Goal: Task Accomplishment & Management: Manage account settings

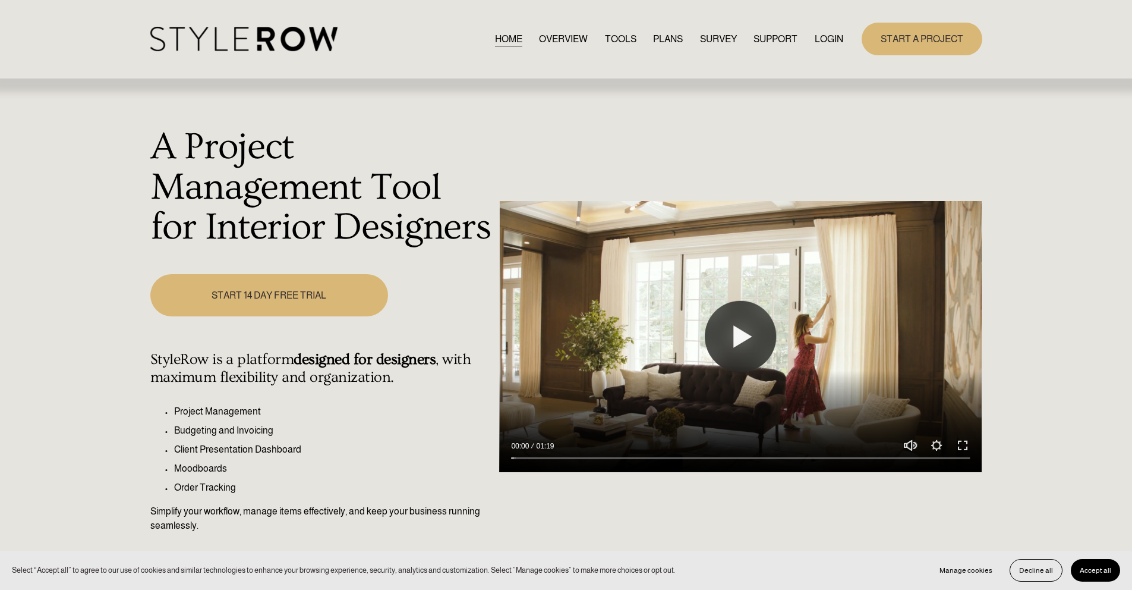
click at [840, 41] on link "LOGIN" at bounding box center [829, 39] width 29 height 16
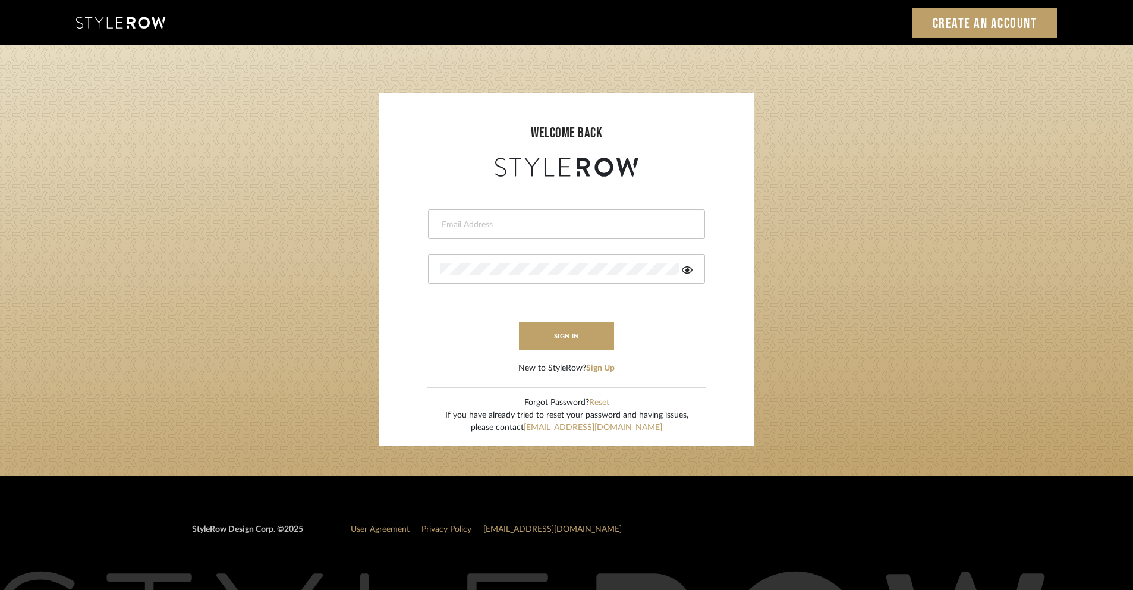
click at [600, 226] on input "email" at bounding box center [564, 225] width 249 height 12
type input "ashley@winnieandcointeriors.com"
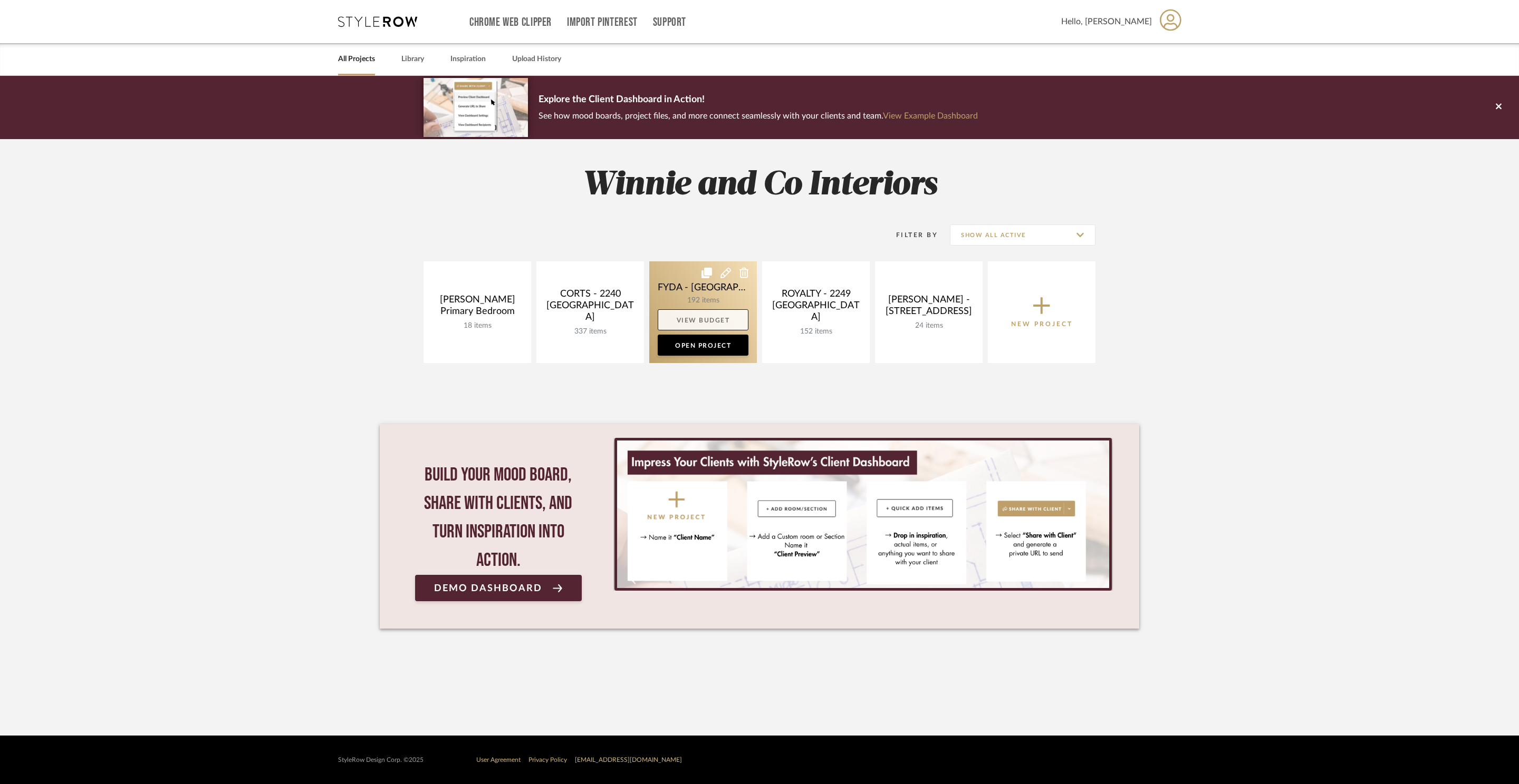
click at [721, 315] on link "View Budget" at bounding box center [703, 320] width 91 height 21
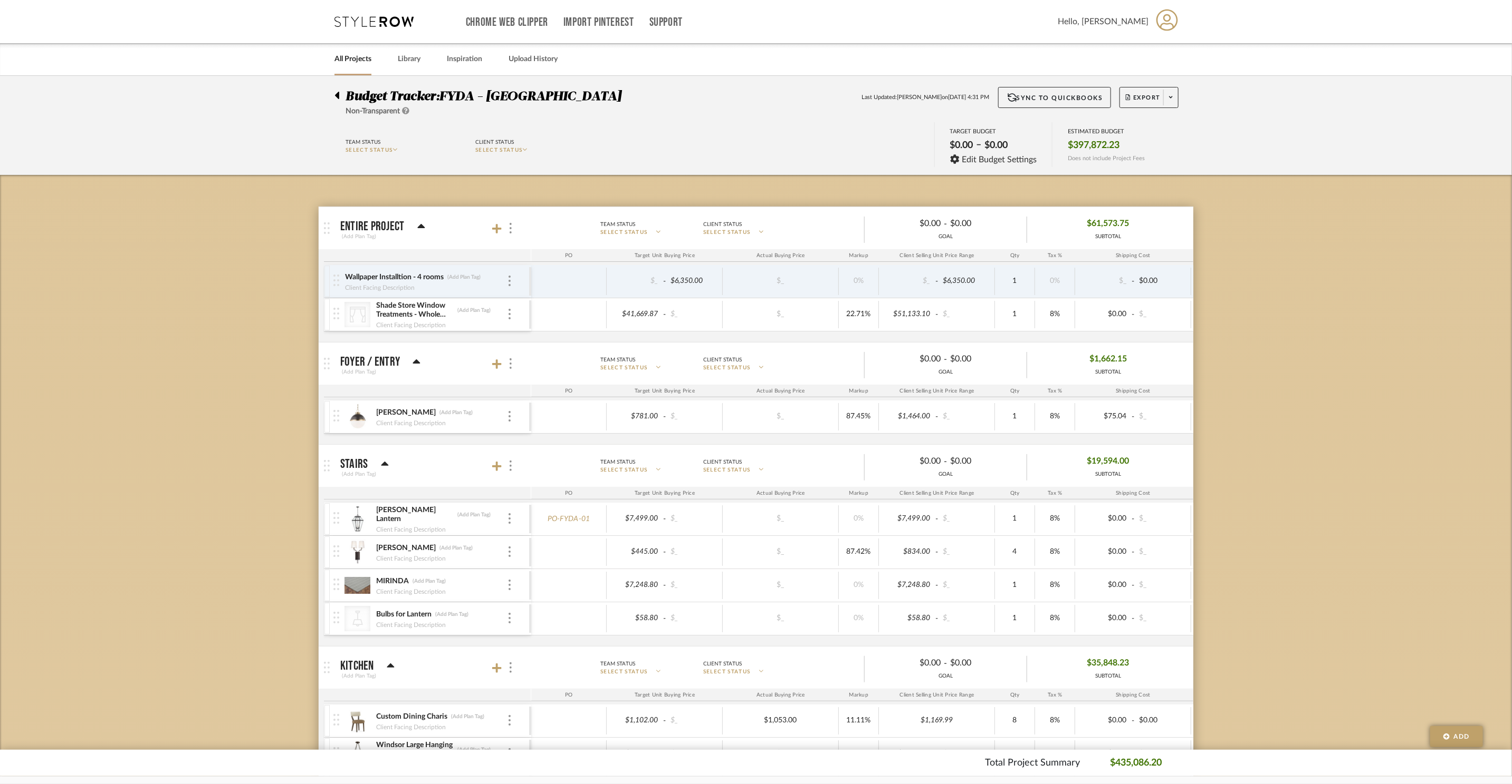
click at [382, 466] on icon at bounding box center [384, 464] width 7 height 4
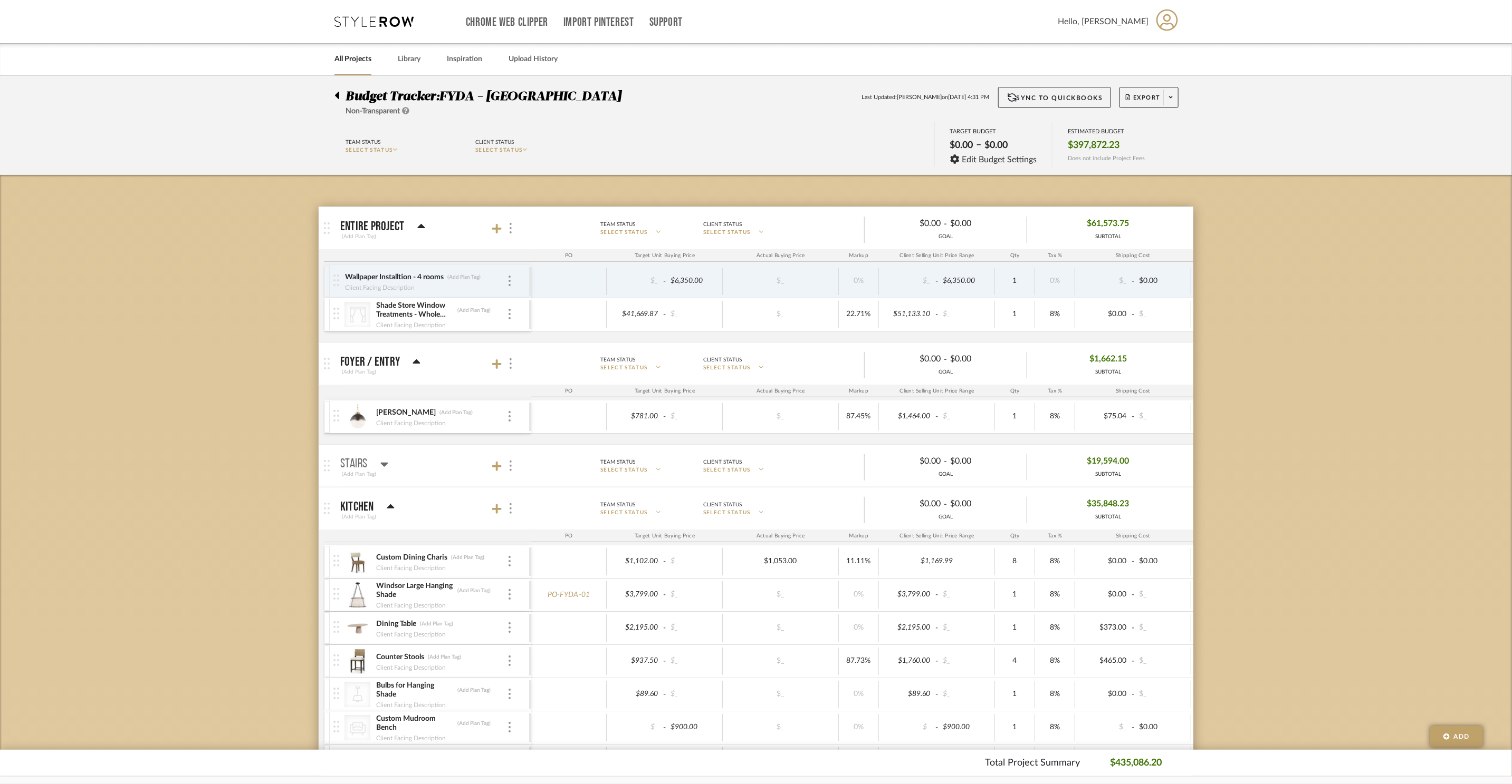
click at [385, 514] on div "(Add Plan Tag)" at bounding box center [366, 517] width 54 height 10
click at [387, 509] on icon at bounding box center [390, 506] width 7 height 4
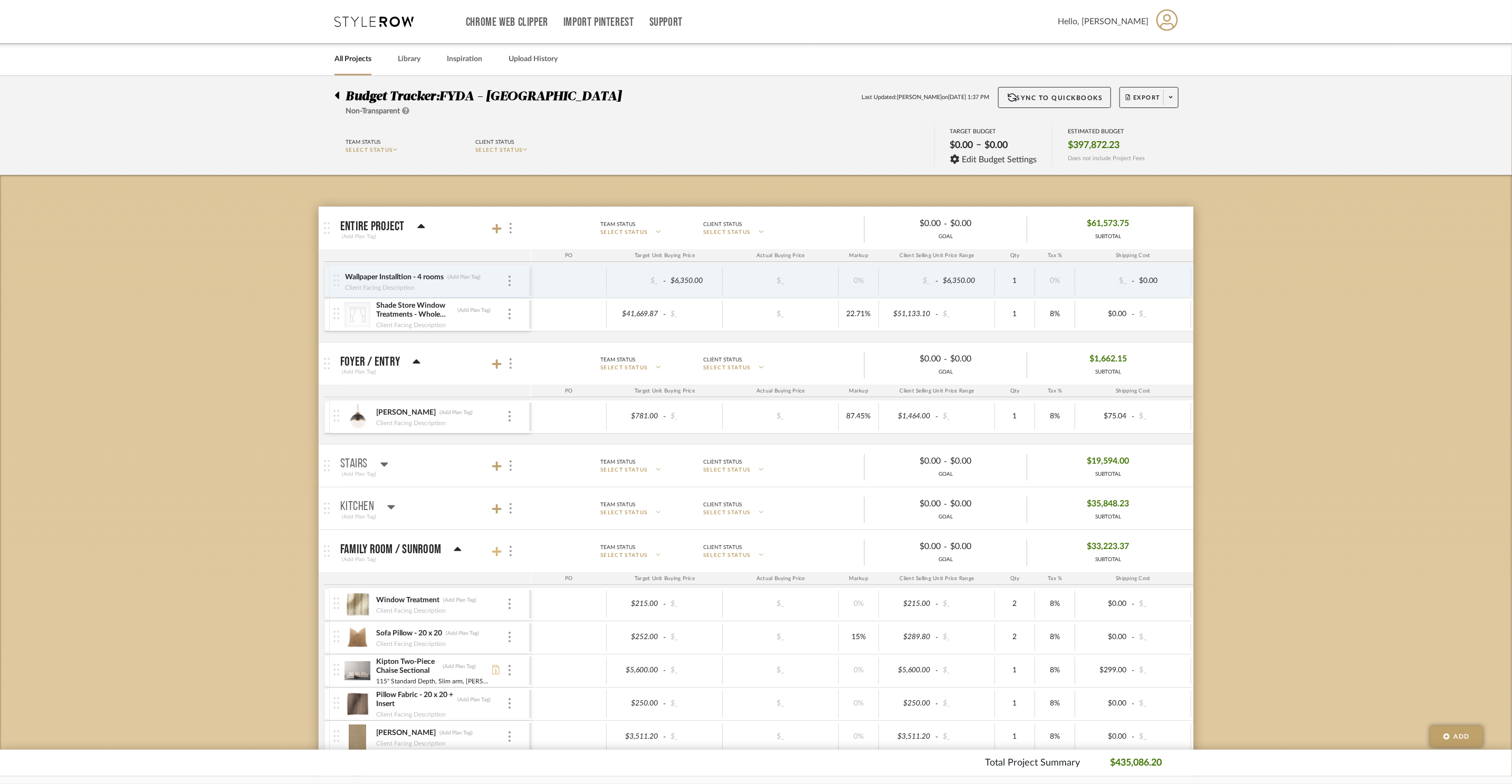
click at [495, 553] on icon at bounding box center [497, 552] width 10 height 11
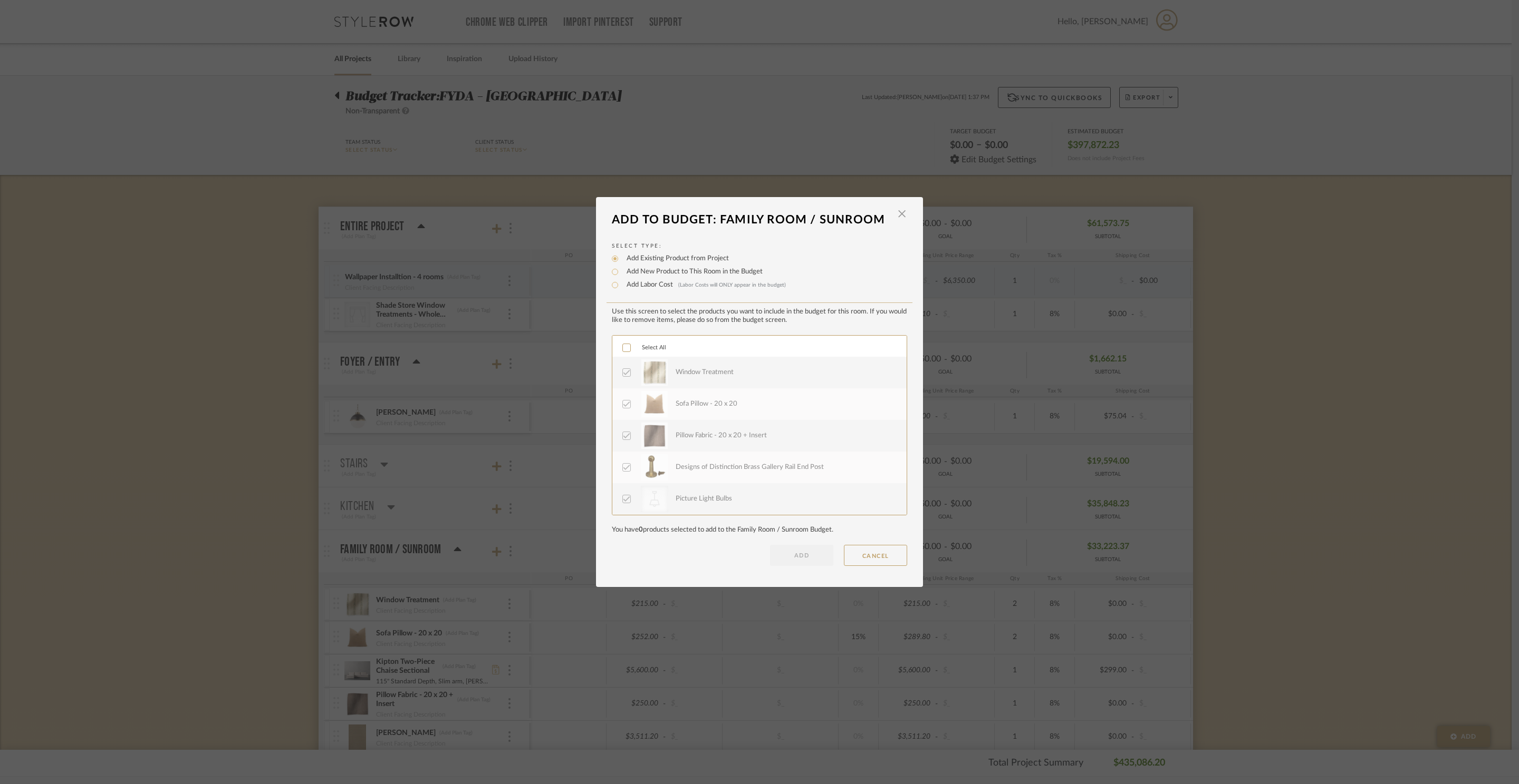
click at [652, 274] on label "Add New Product to This Room in the Budget" at bounding box center [691, 272] width 141 height 11
click at [621, 274] on input "Add New Product to This Room in the Budget" at bounding box center [615, 272] width 12 height 12
radio input "true"
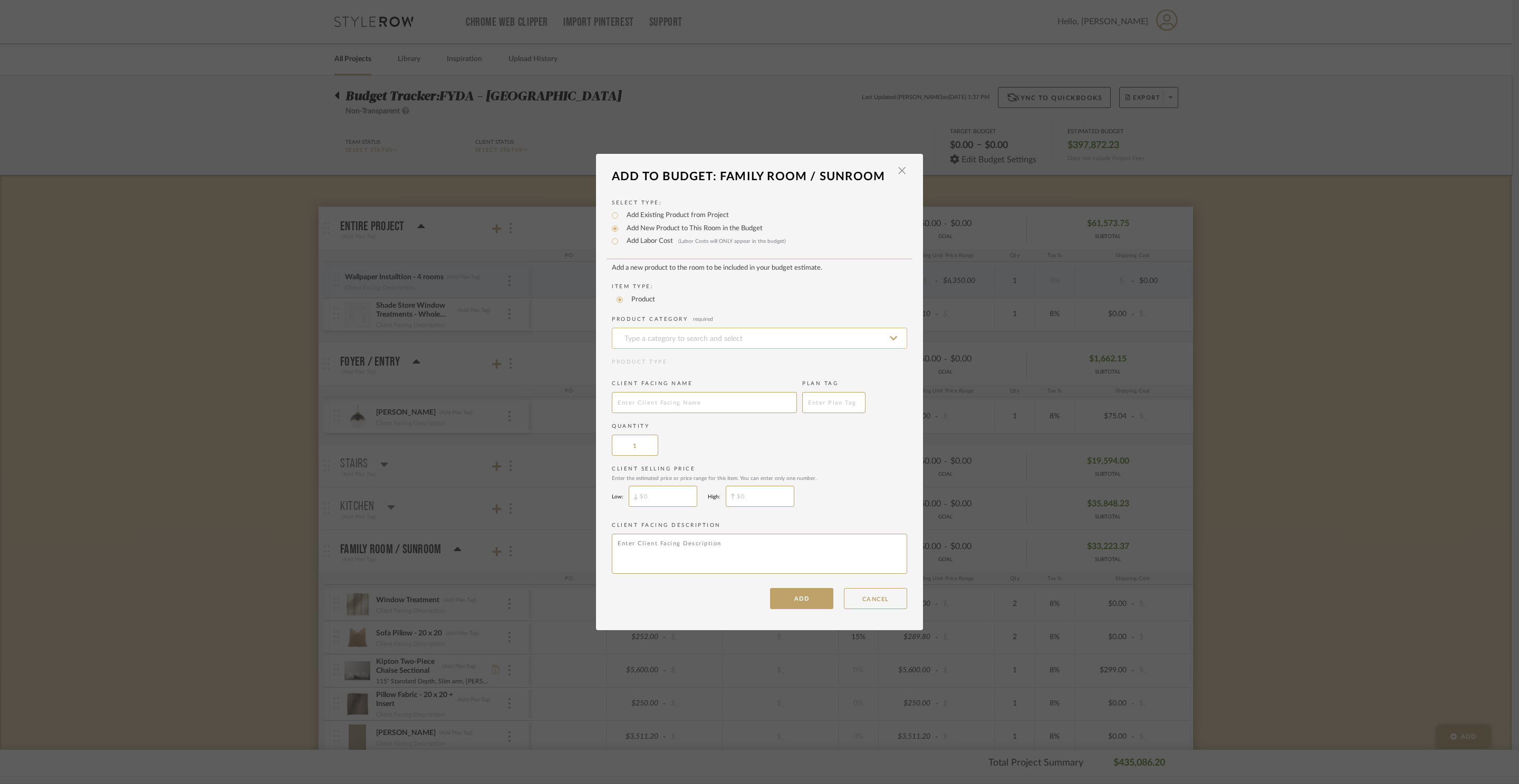
click at [689, 335] on input at bounding box center [759, 339] width 295 height 21
type input "o"
type input "e"
click at [719, 339] on input "elect" at bounding box center [759, 339] width 295 height 21
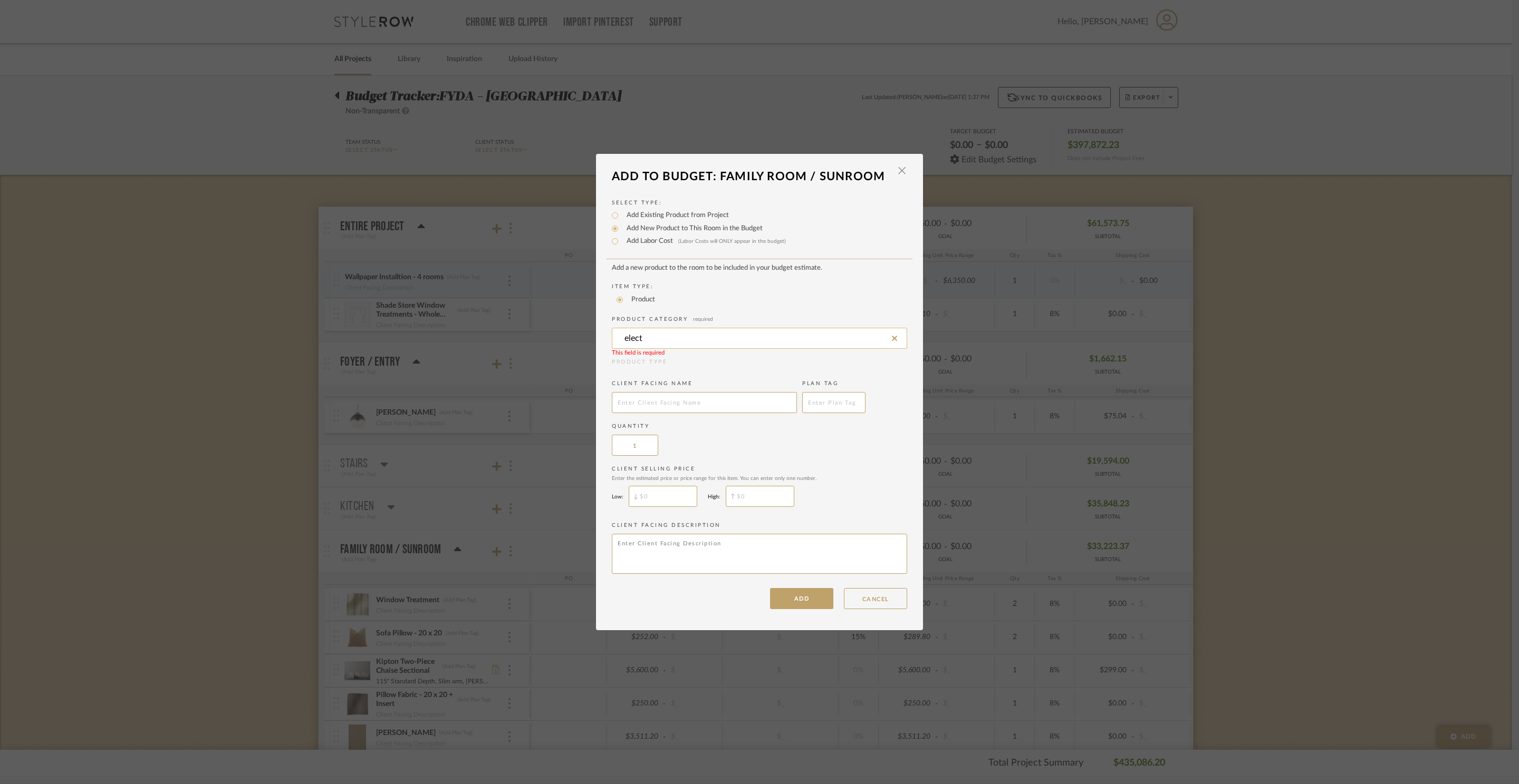
click at [719, 339] on input "elect" at bounding box center [759, 339] width 295 height 21
click at [686, 366] on div "Switchplates" at bounding box center [756, 366] width 295 height 27
type input "Switchplates"
click at [682, 408] on input "text" at bounding box center [704, 403] width 185 height 21
type input "Paintable Switch Plates"
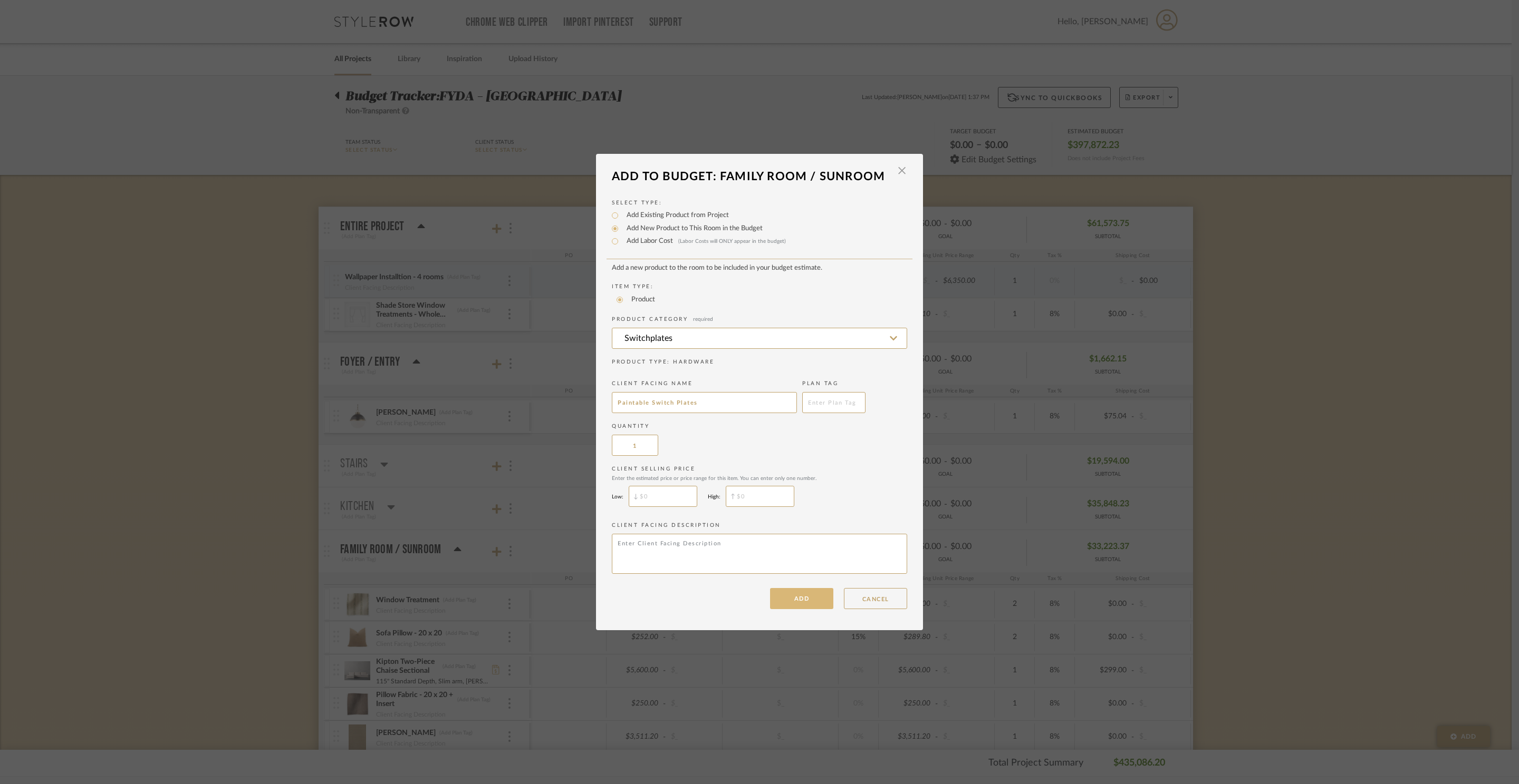
click at [799, 608] on button "ADD" at bounding box center [801, 599] width 63 height 21
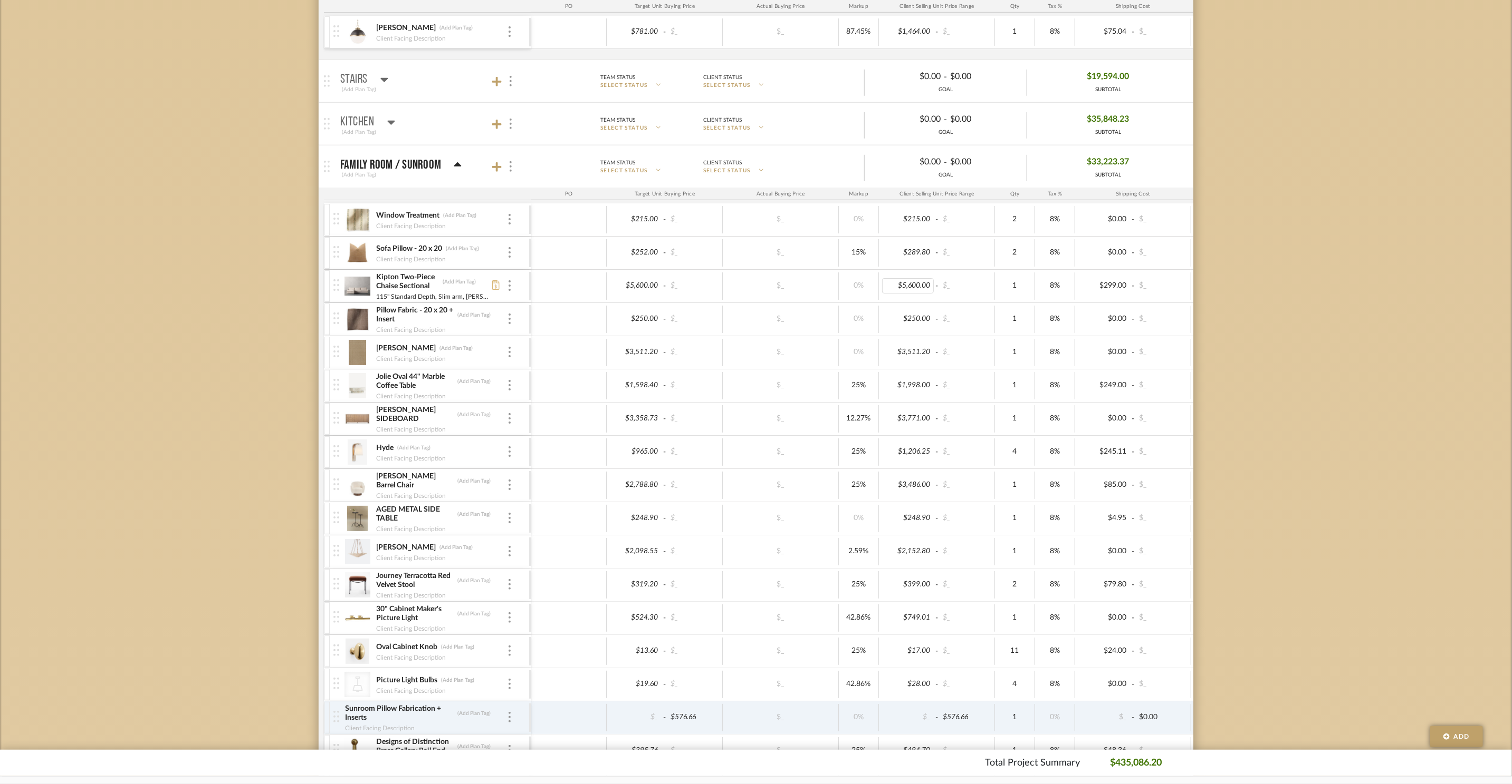
scroll to position [526, 0]
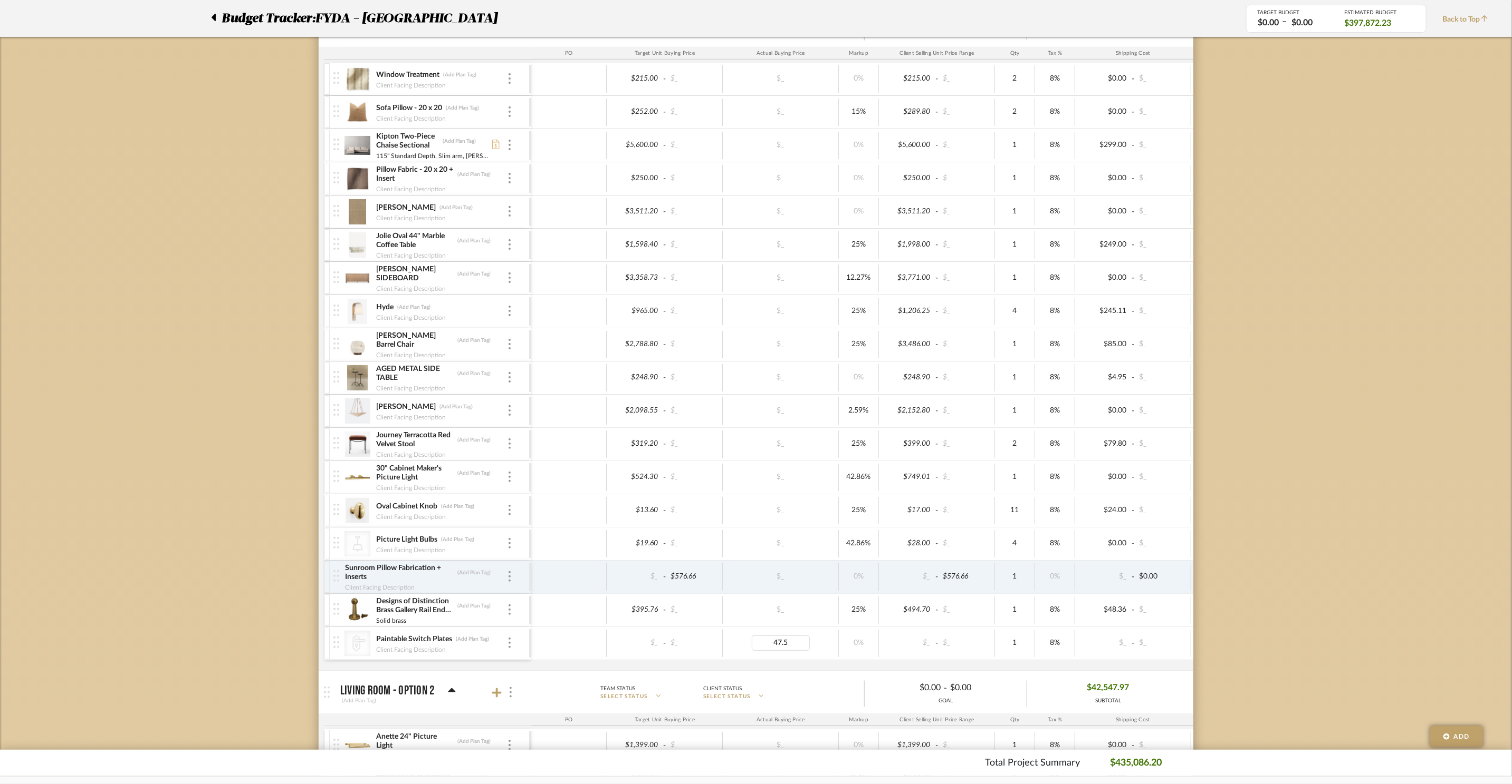
type input "47.51"
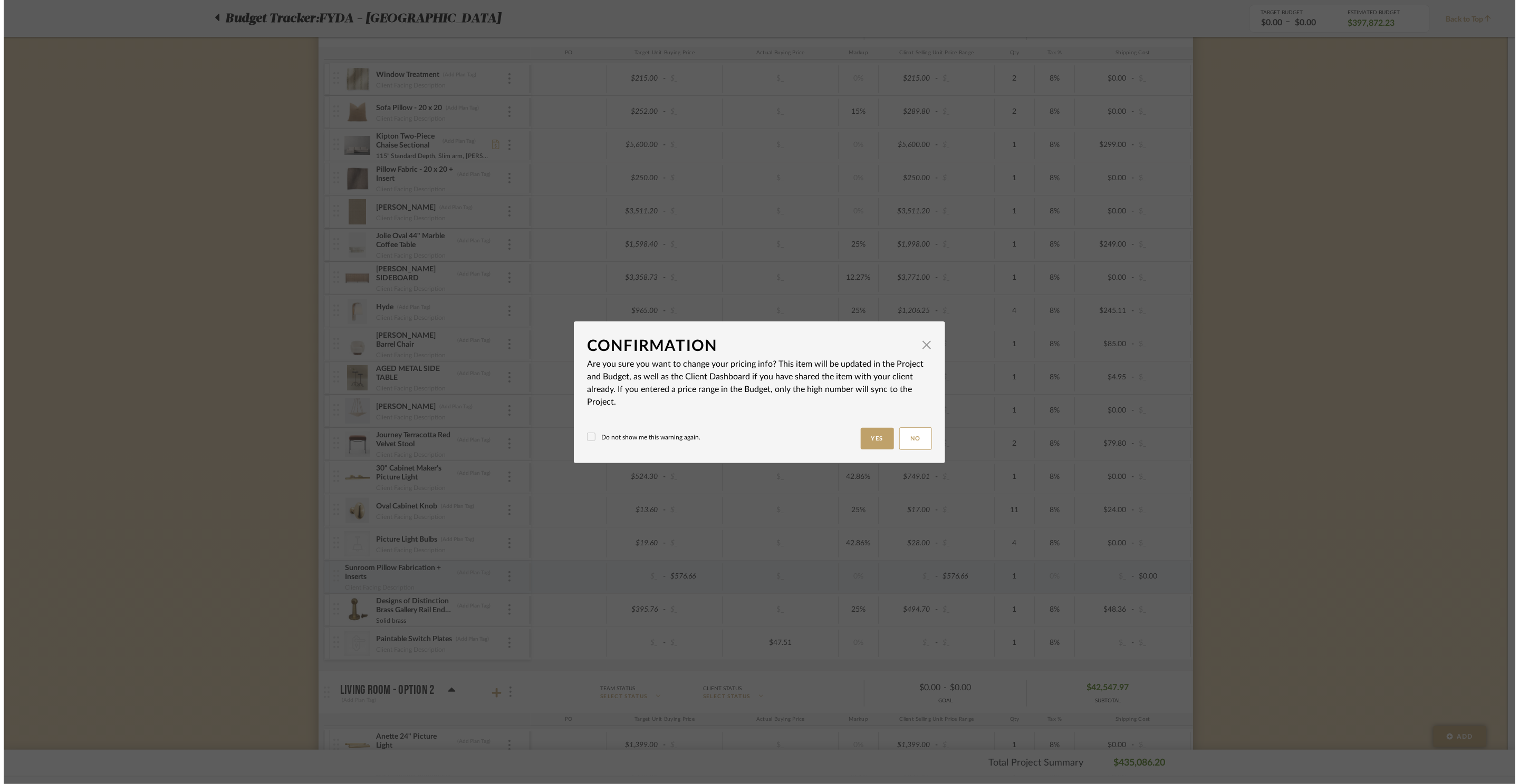
scroll to position [0, 0]
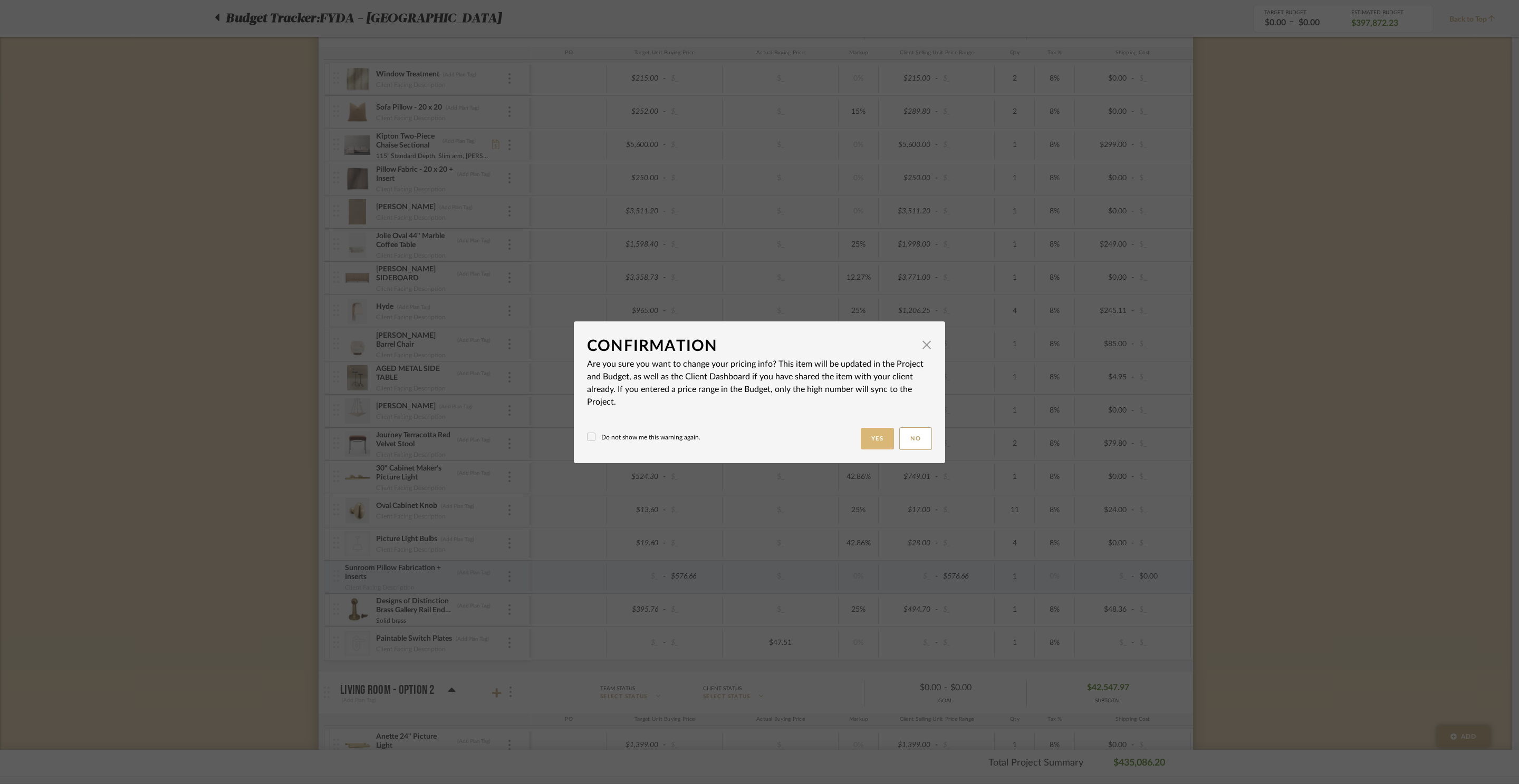
click at [870, 443] on button "Yes" at bounding box center [878, 439] width 34 height 21
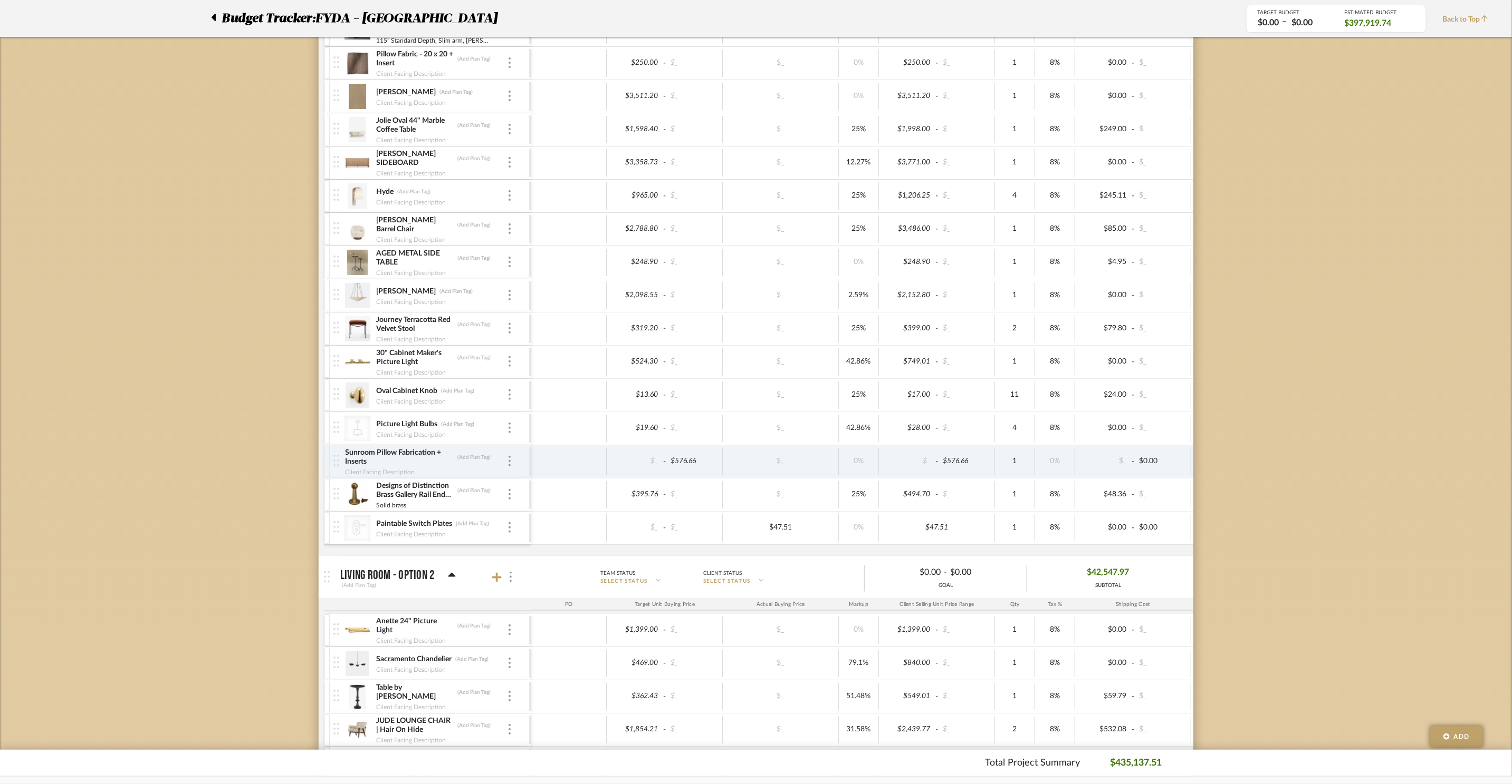
scroll to position [968, 0]
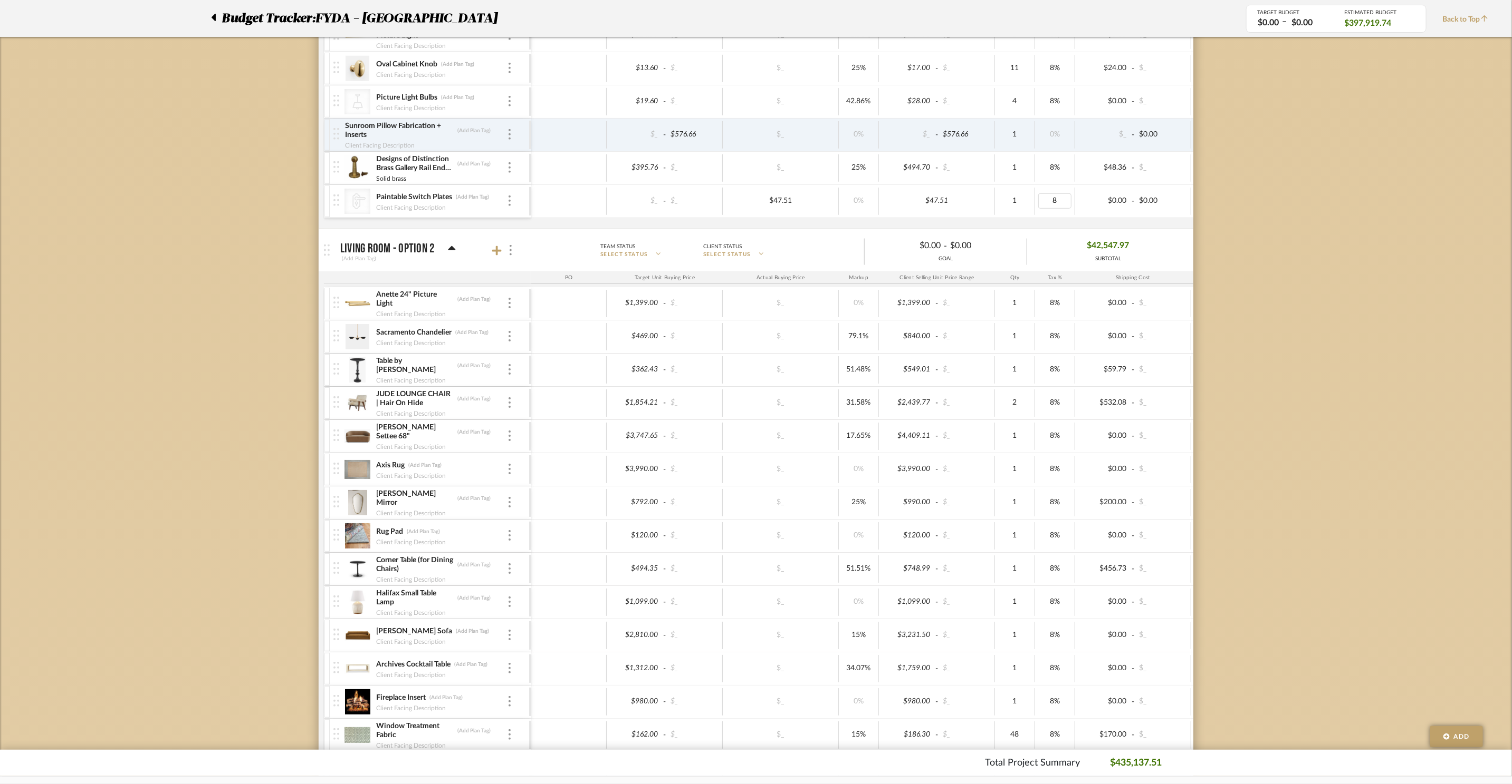
type input "0"
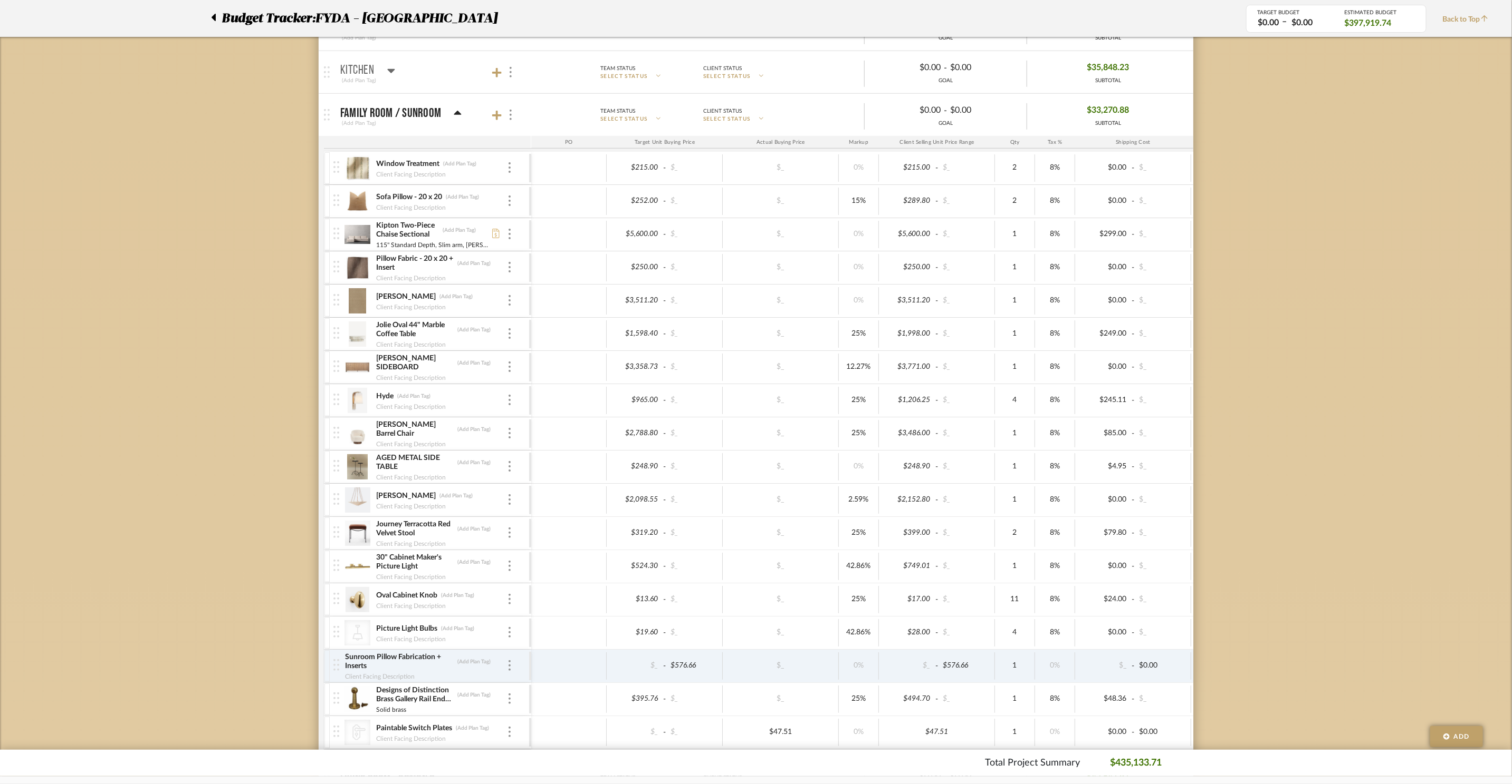
scroll to position [704, 0]
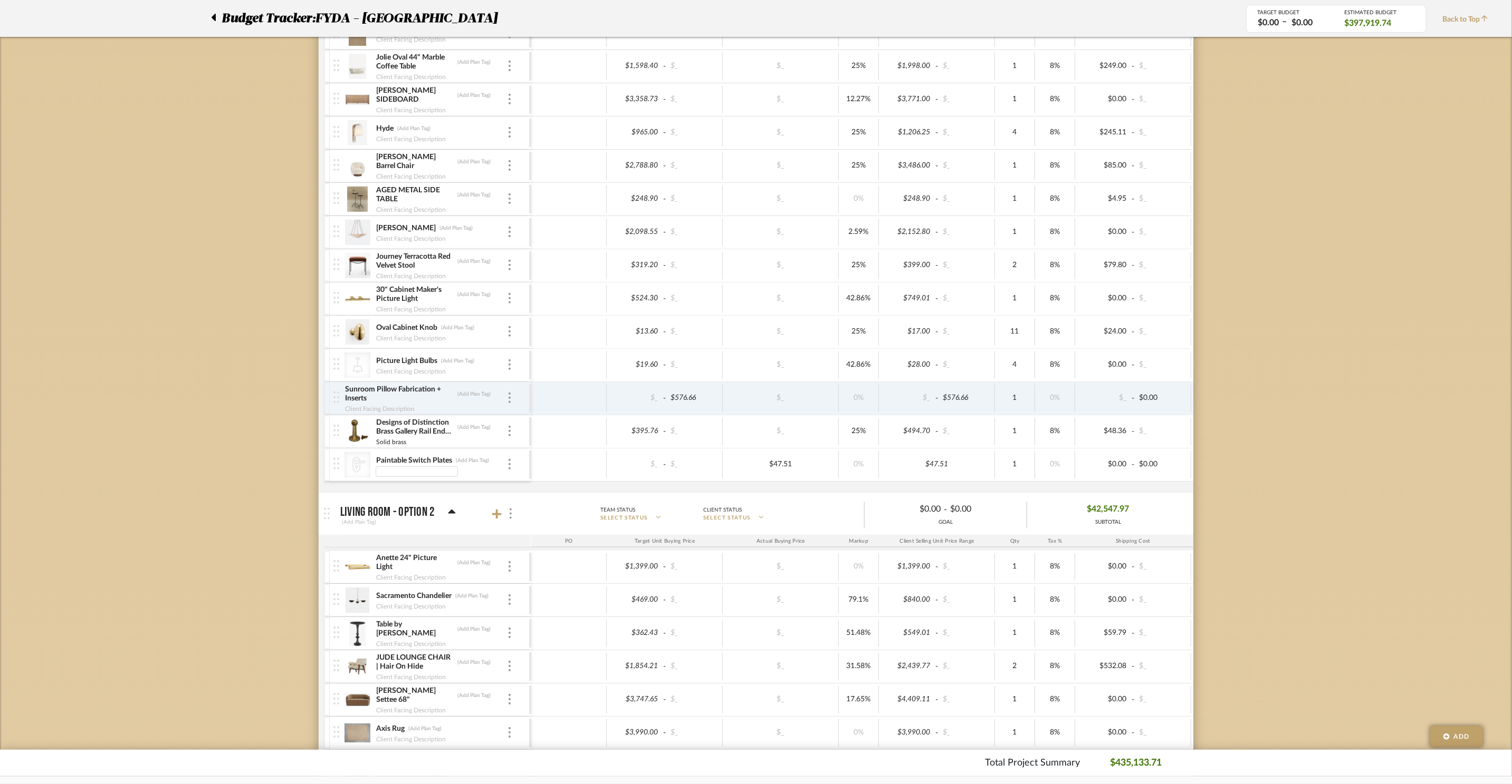
click at [360, 469] on icon "CategoryIconHardware Created with Sketch." at bounding box center [358, 465] width 16 height 16
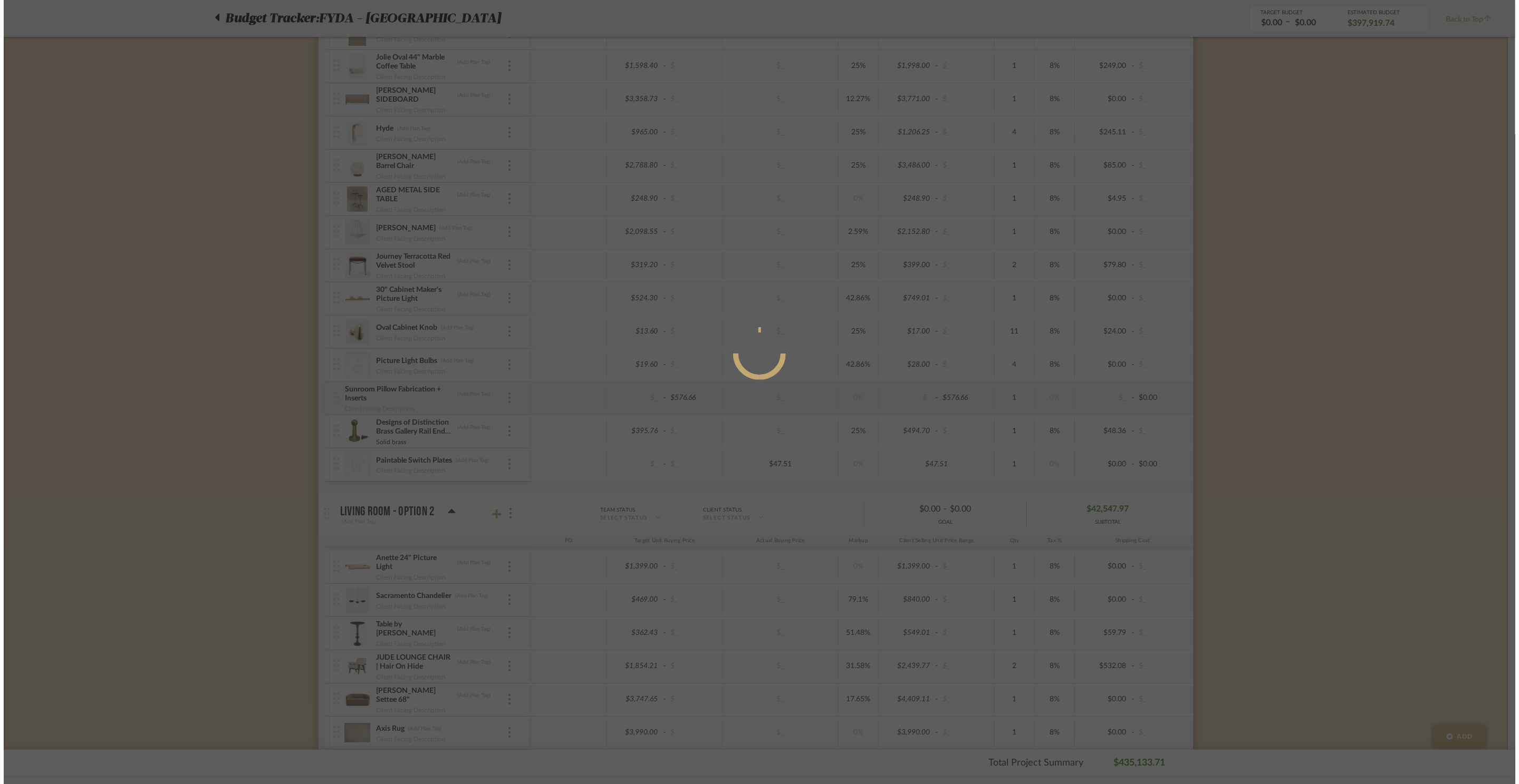
scroll to position [0, 0]
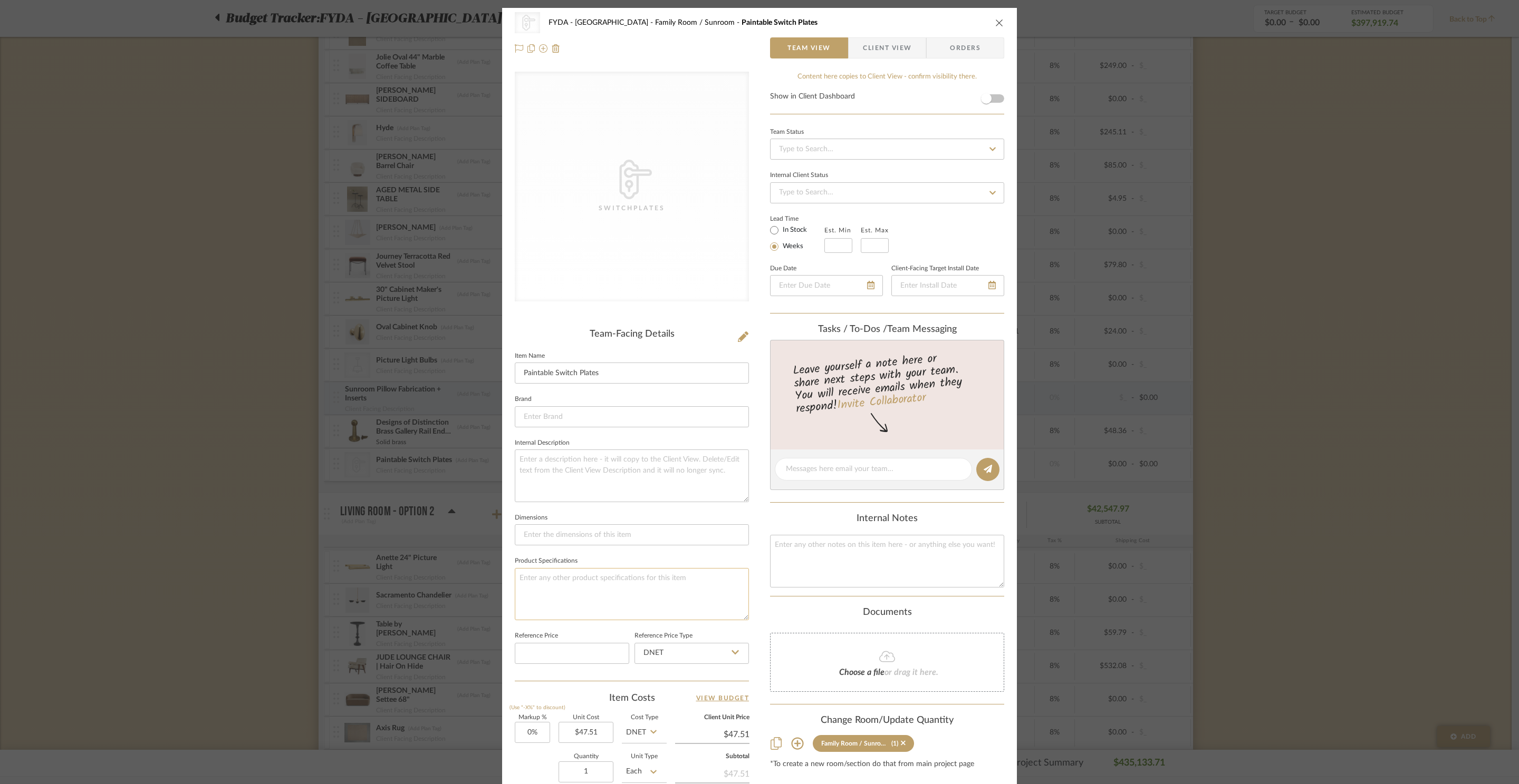
click at [602, 592] on textarea at bounding box center [632, 594] width 234 height 52
type textarea "5 covers 2 single switch 1 double switch 1 triple switch"
click at [1284, 153] on div "CategoryIconHardware Created with Sketch. Switchplates FYDA - 655 City Park Fam…" at bounding box center [760, 392] width 1519 height 784
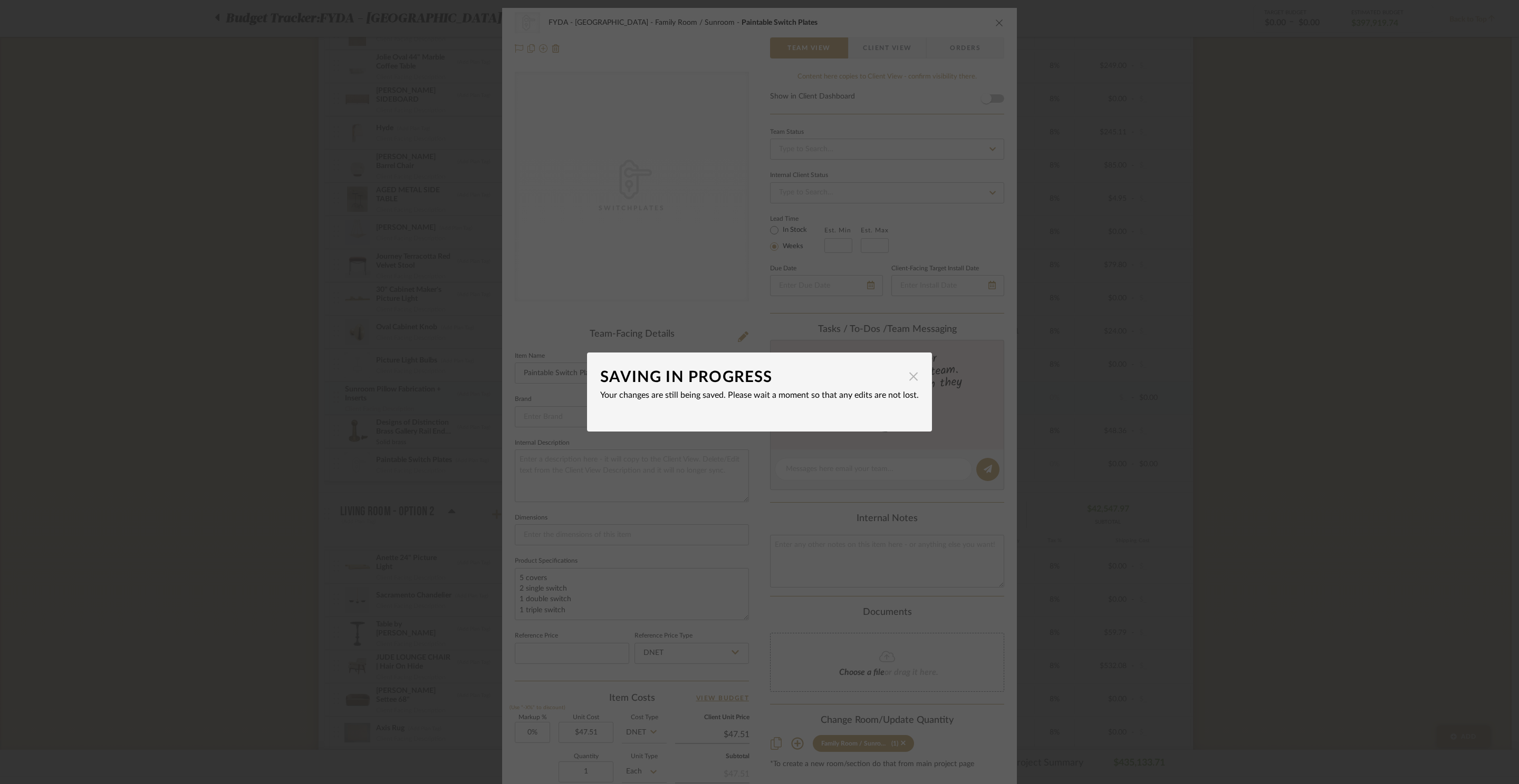
click at [903, 383] on span "button" at bounding box center [914, 377] width 21 height 21
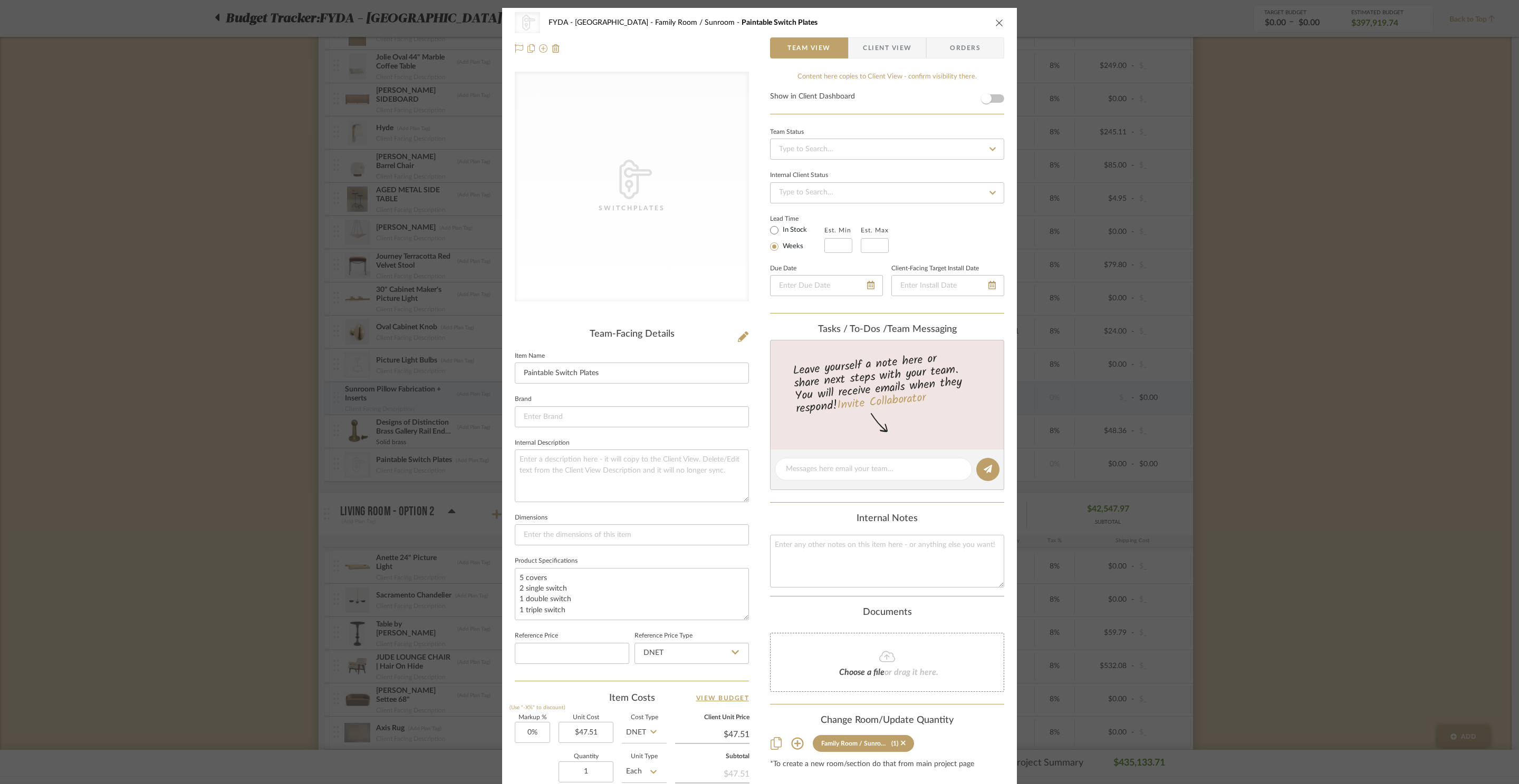
click at [996, 21] on icon "close" at bounding box center [1000, 23] width 9 height 9
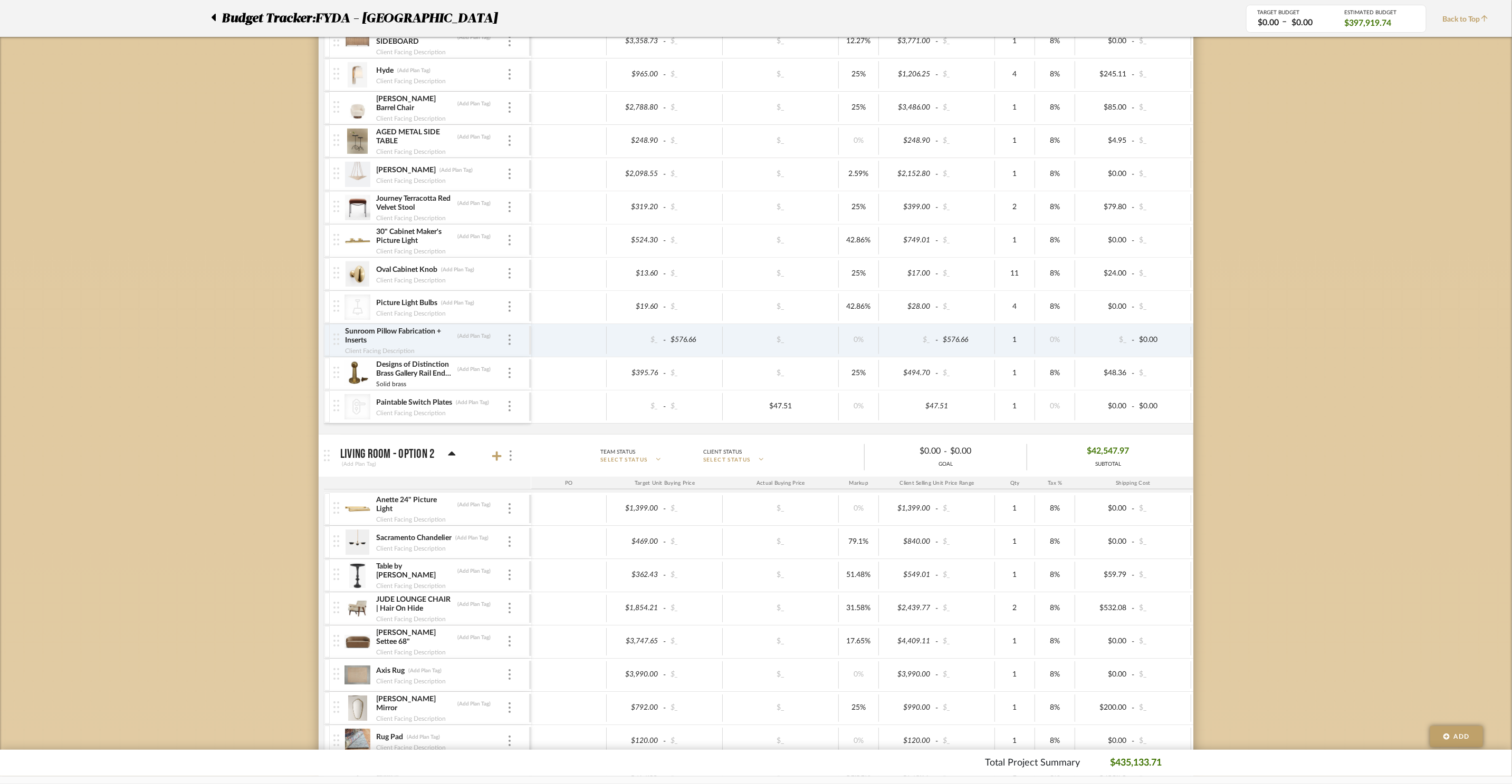
scroll to position [478, 0]
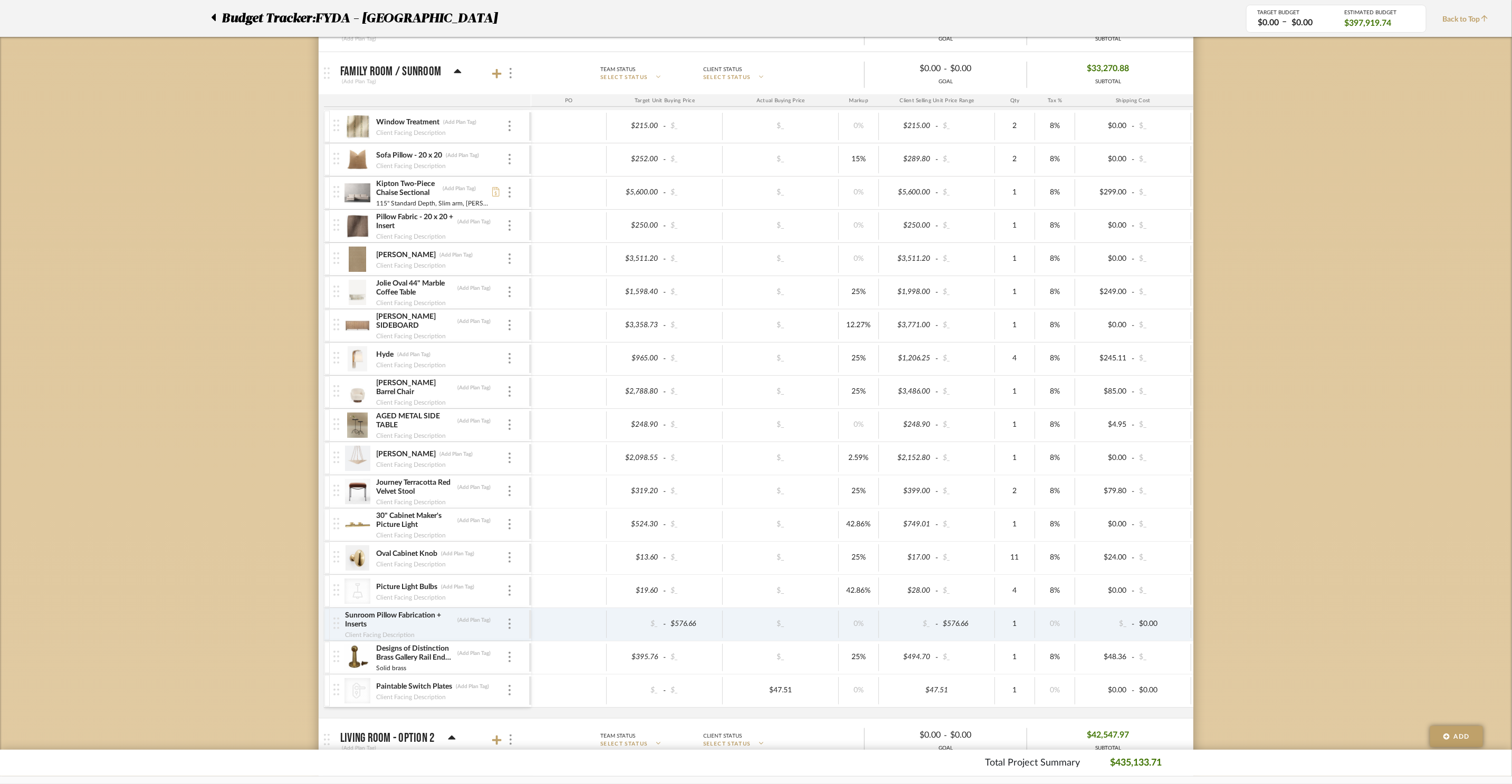
click at [361, 298] on img at bounding box center [357, 293] width 26 height 26
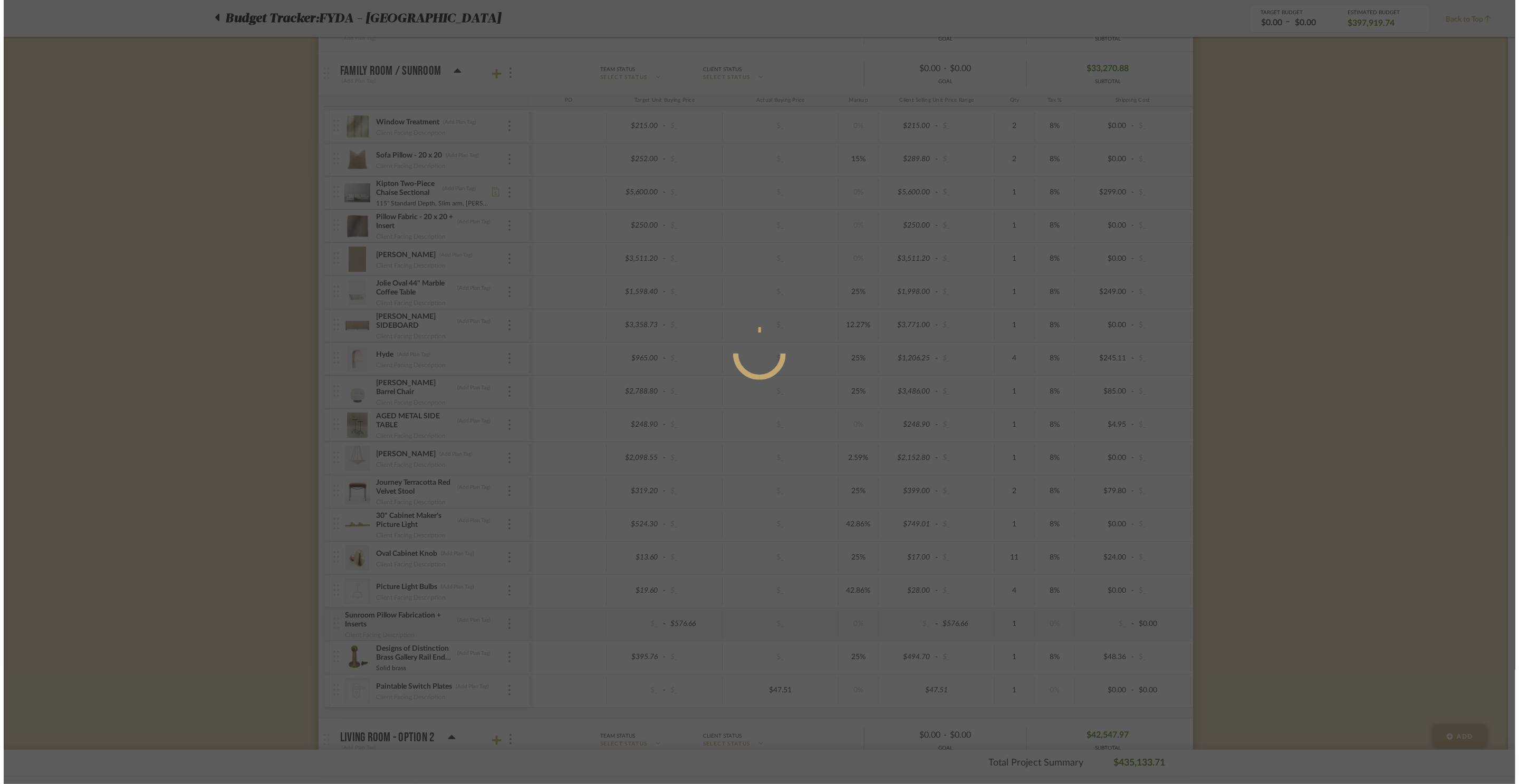
scroll to position [0, 0]
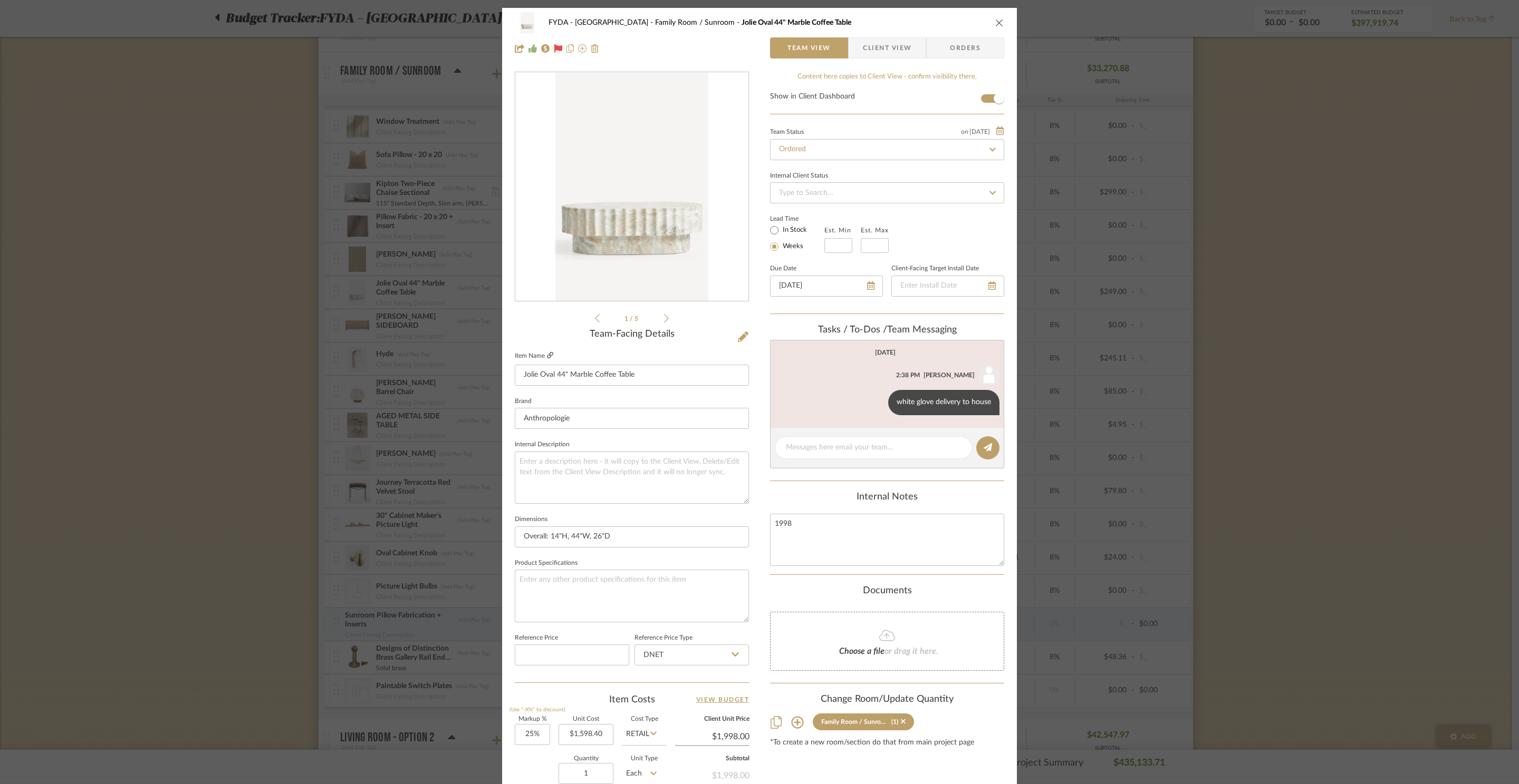
click at [547, 356] on icon at bounding box center [549, 355] width 6 height 6
click at [948, 39] on span "Orders" at bounding box center [964, 48] width 54 height 21
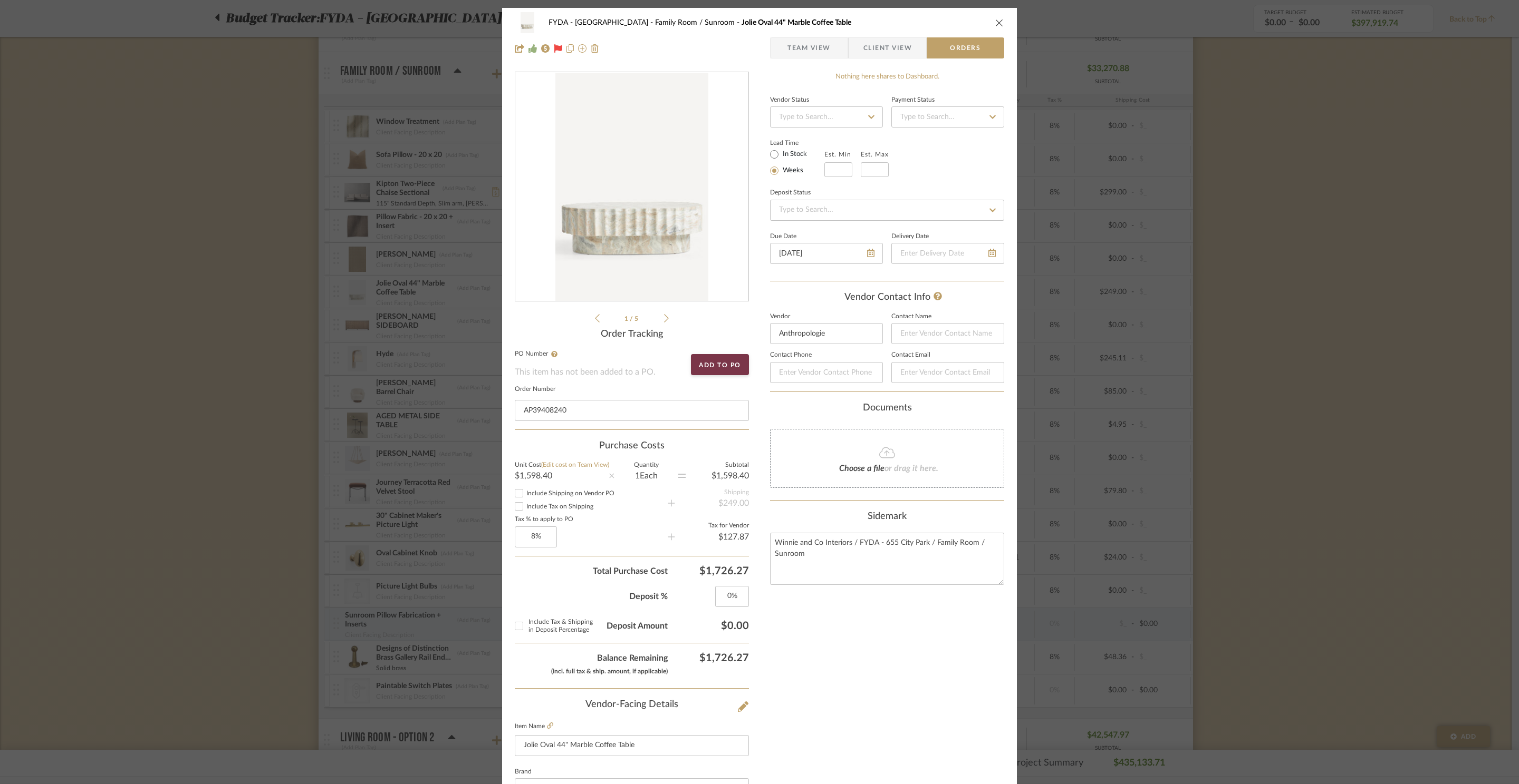
click at [241, 393] on div "FYDA - 655 City Park Family Room / Sunroom [GEOGRAPHIC_DATA] 44" Marble Coffee …" at bounding box center [760, 392] width 1519 height 784
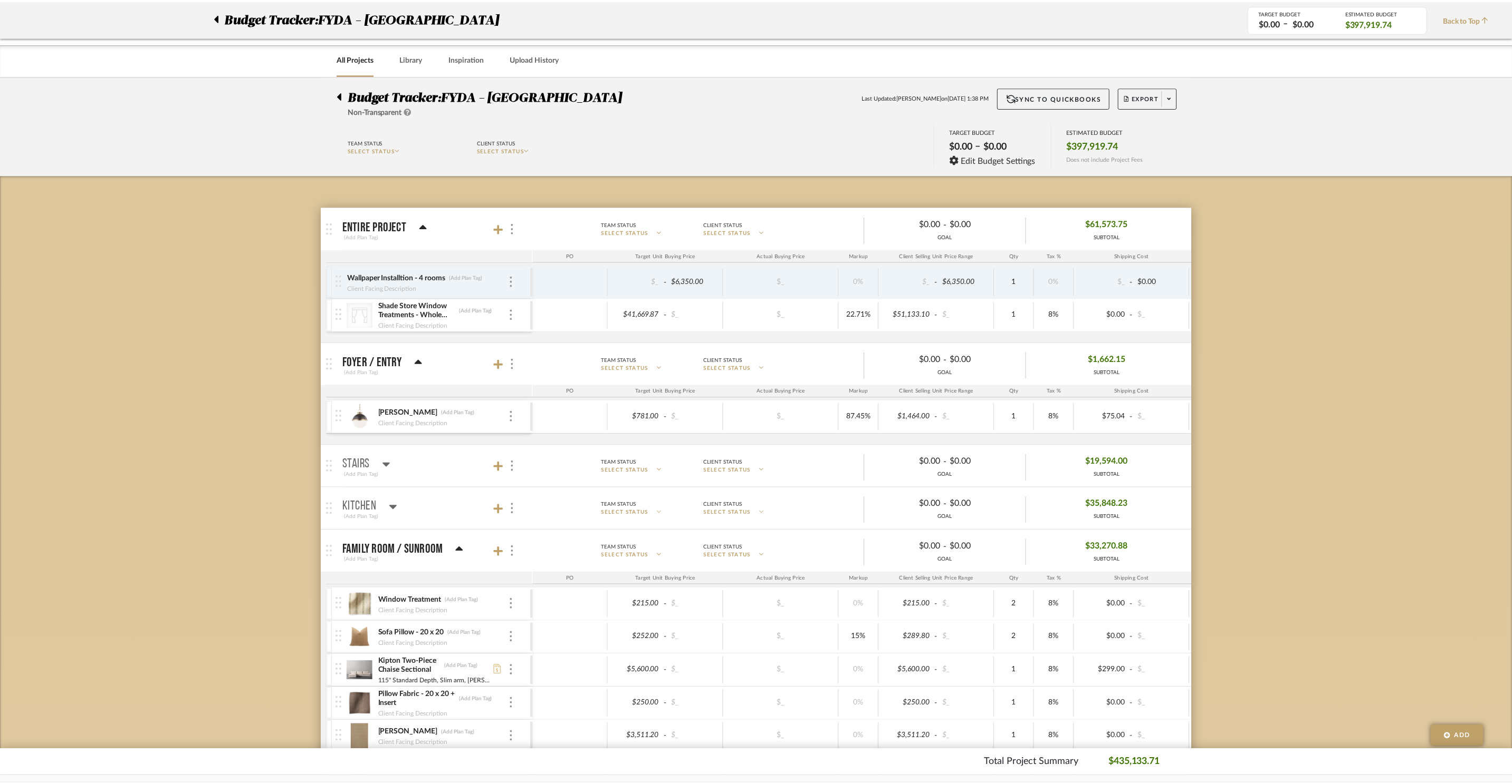
scroll to position [478, 0]
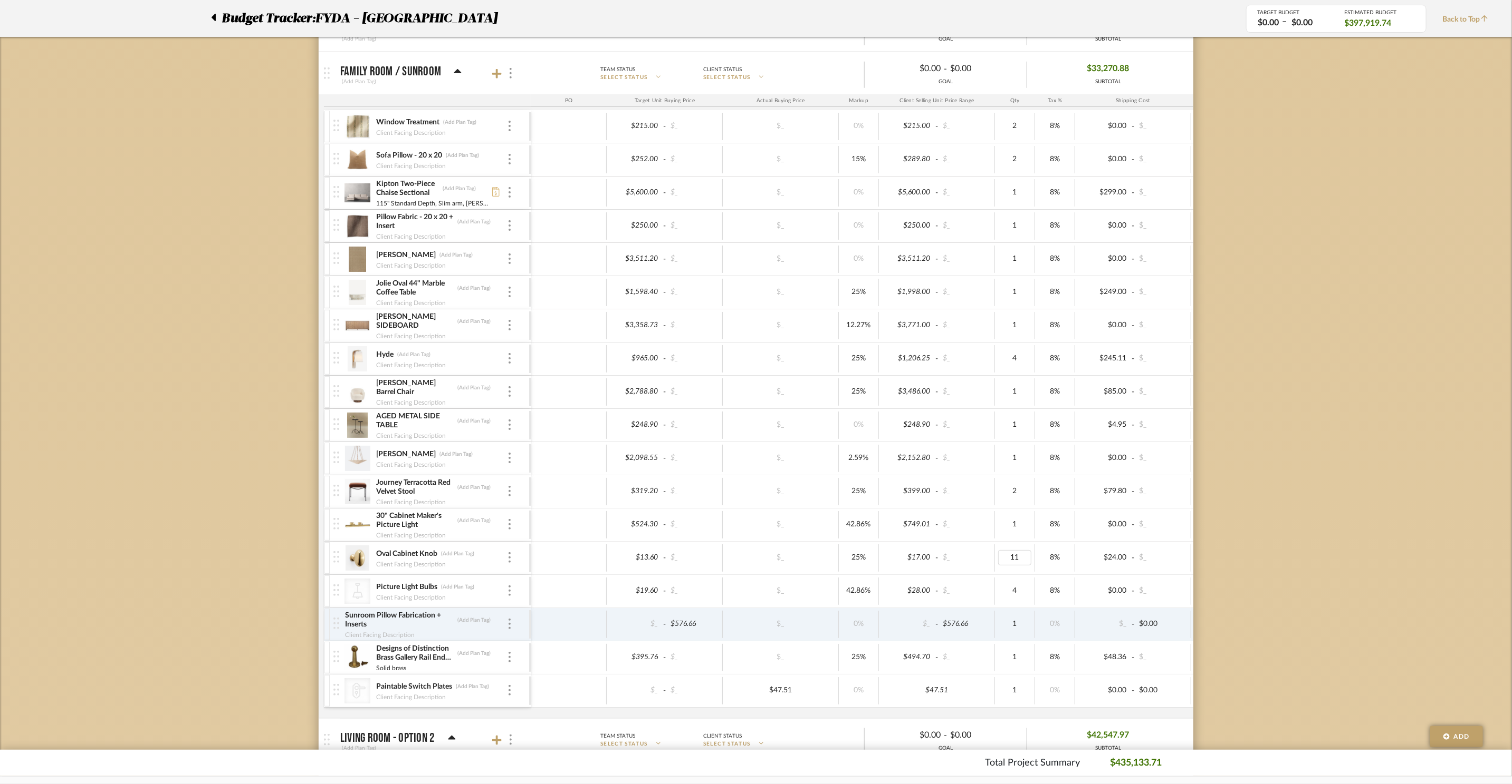
type input "8"
click at [356, 570] on img at bounding box center [357, 558] width 26 height 26
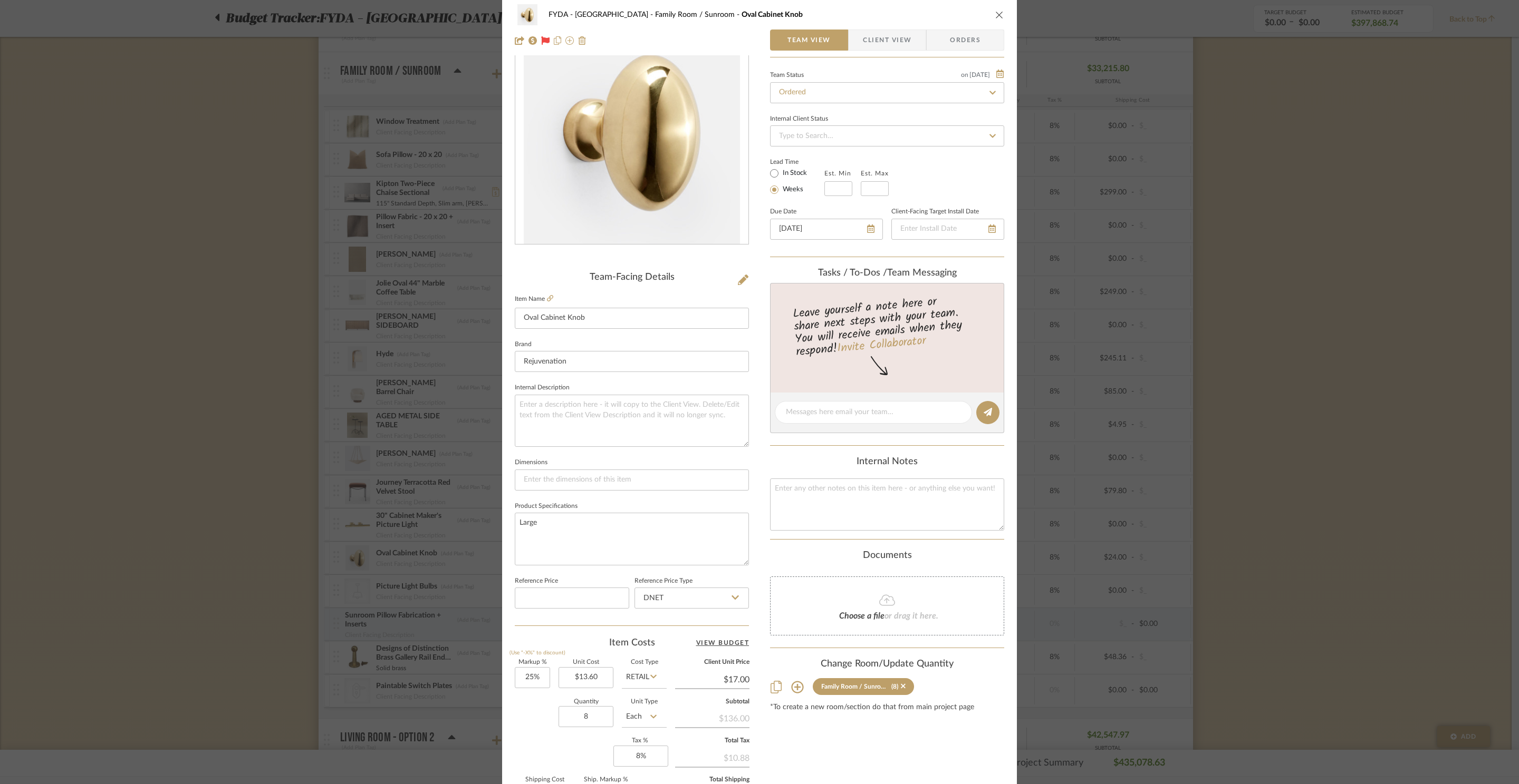
scroll to position [198, 0]
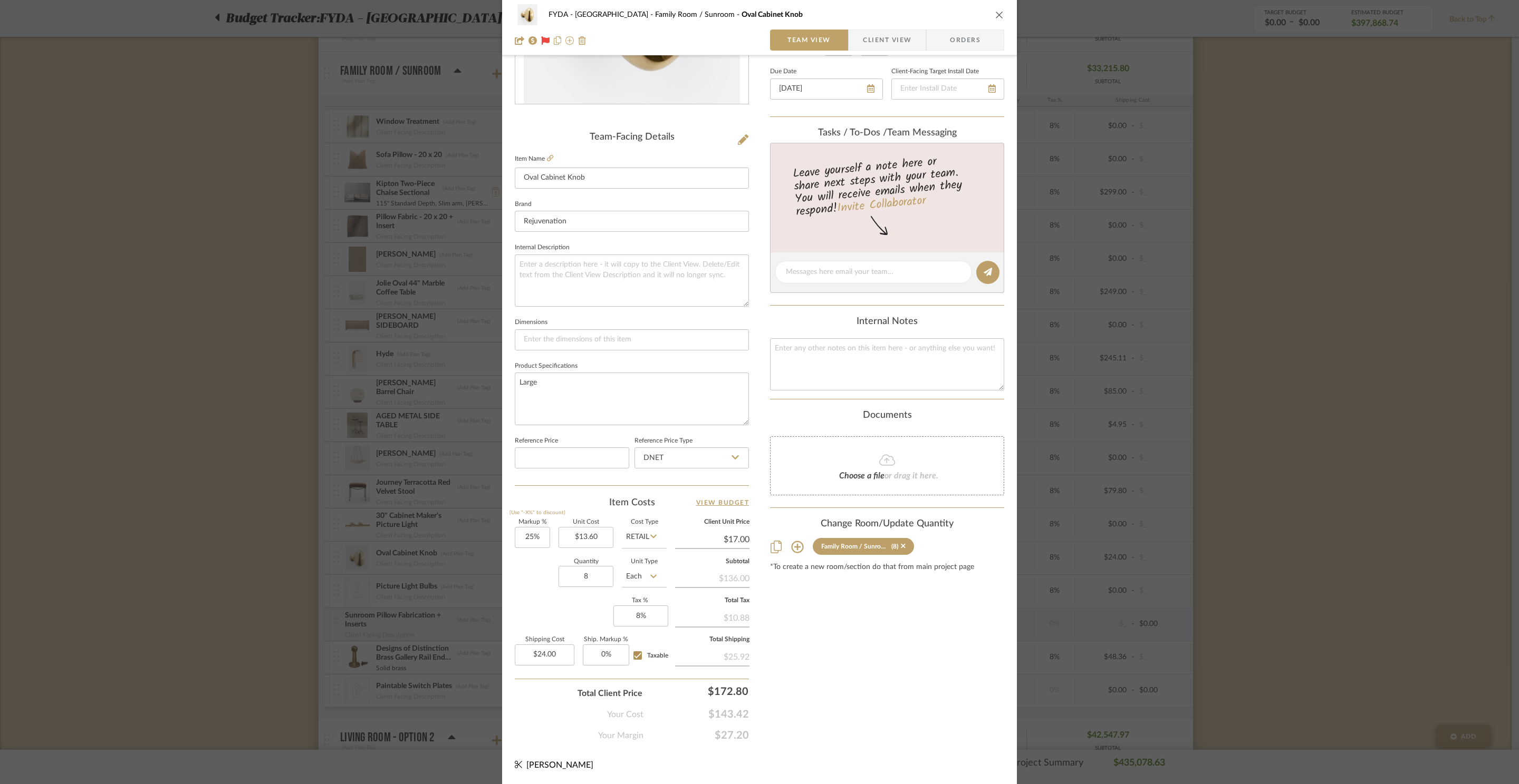
click at [913, 678] on div "Content here copies to Client View - confirm visibility there. Show in Client D…" at bounding box center [887, 309] width 234 height 867
click at [588, 582] on input "8" at bounding box center [586, 576] width 55 height 21
click at [912, 711] on div "Content here copies to Client View - confirm visibility there. Show in Client D…" at bounding box center [887, 309] width 234 height 867
click at [592, 579] on input "1" at bounding box center [586, 576] width 55 height 21
type input "11"
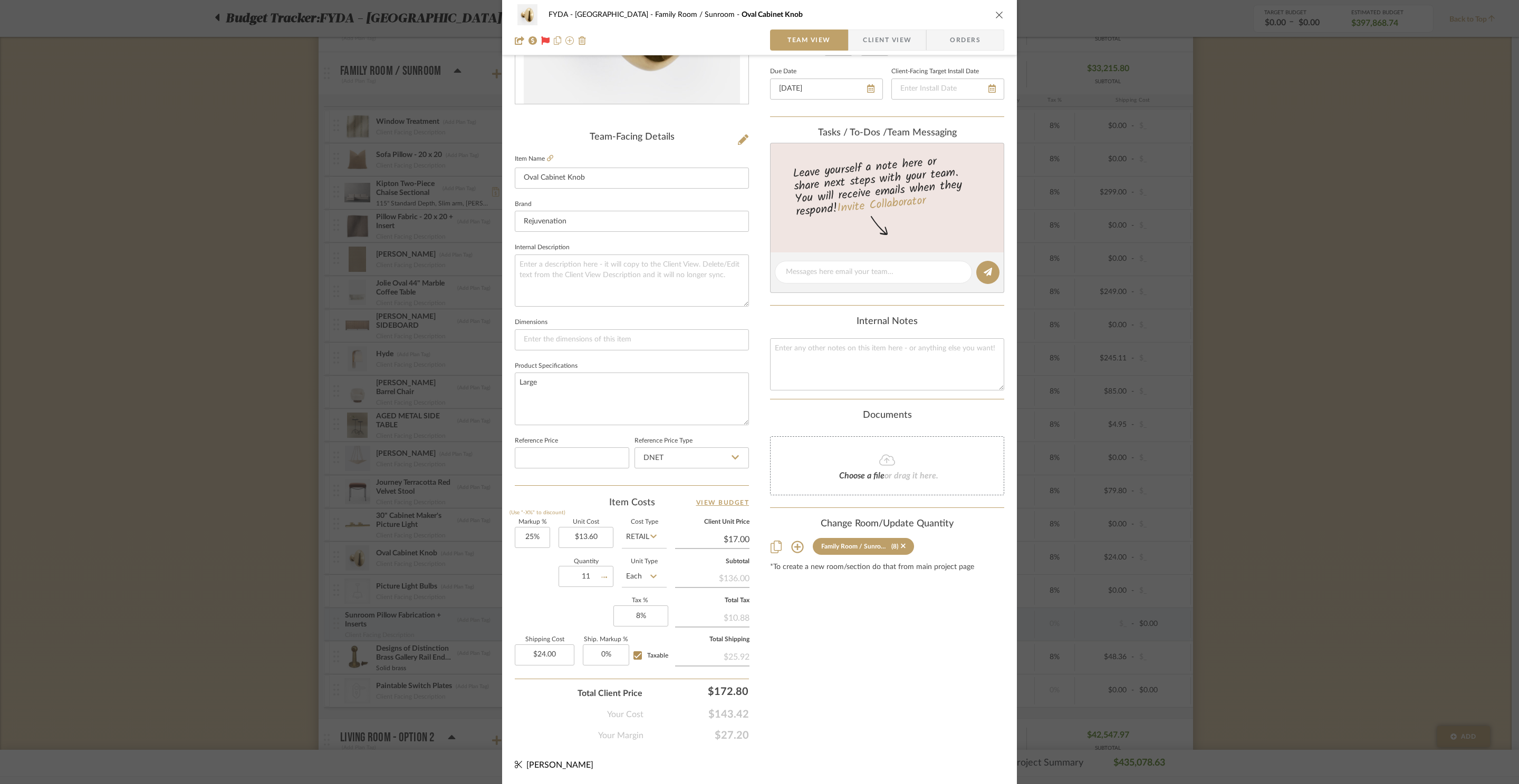
click at [854, 649] on div "Content here copies to Client View - confirm visibility there. Show in Client D…" at bounding box center [887, 309] width 234 height 867
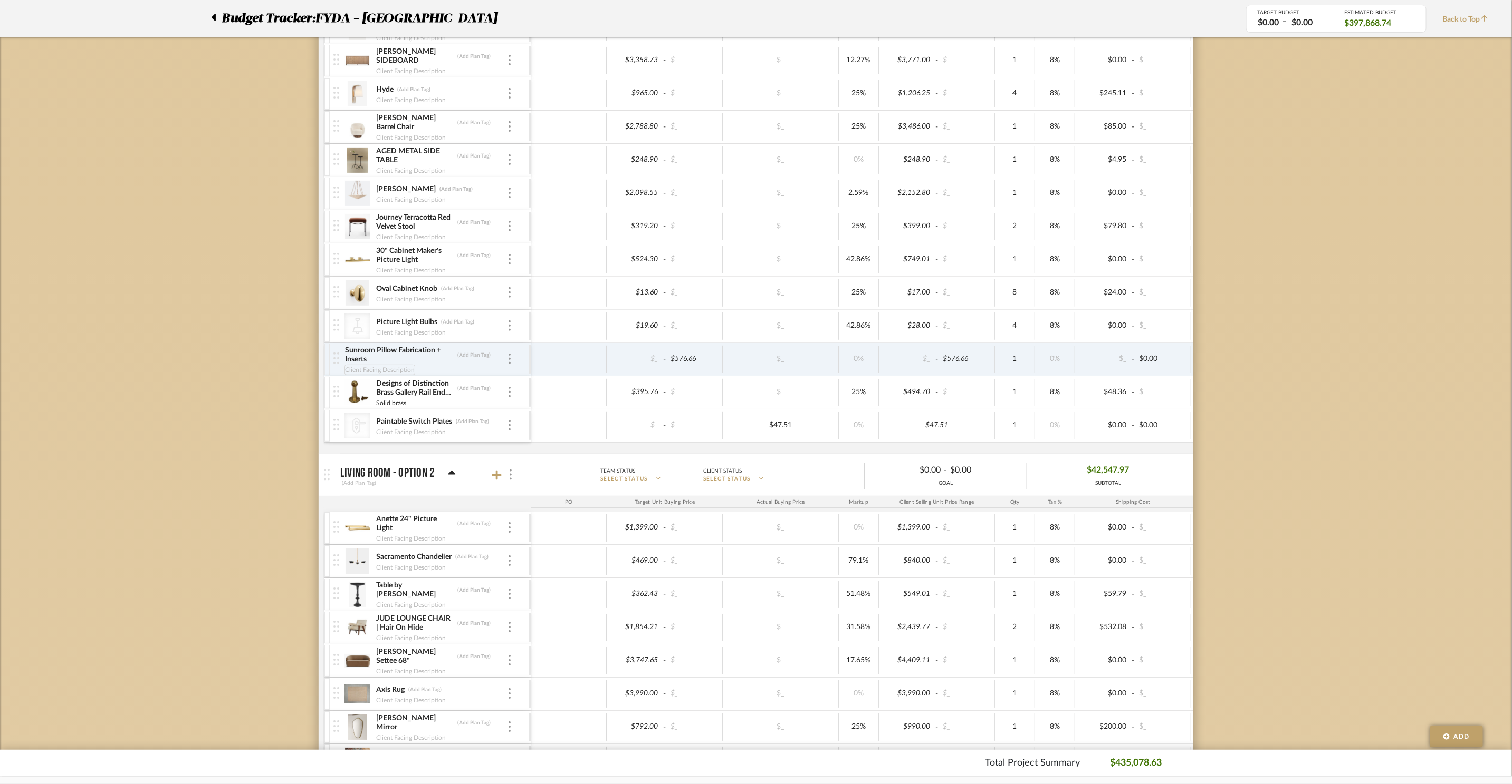
scroll to position [734, 0]
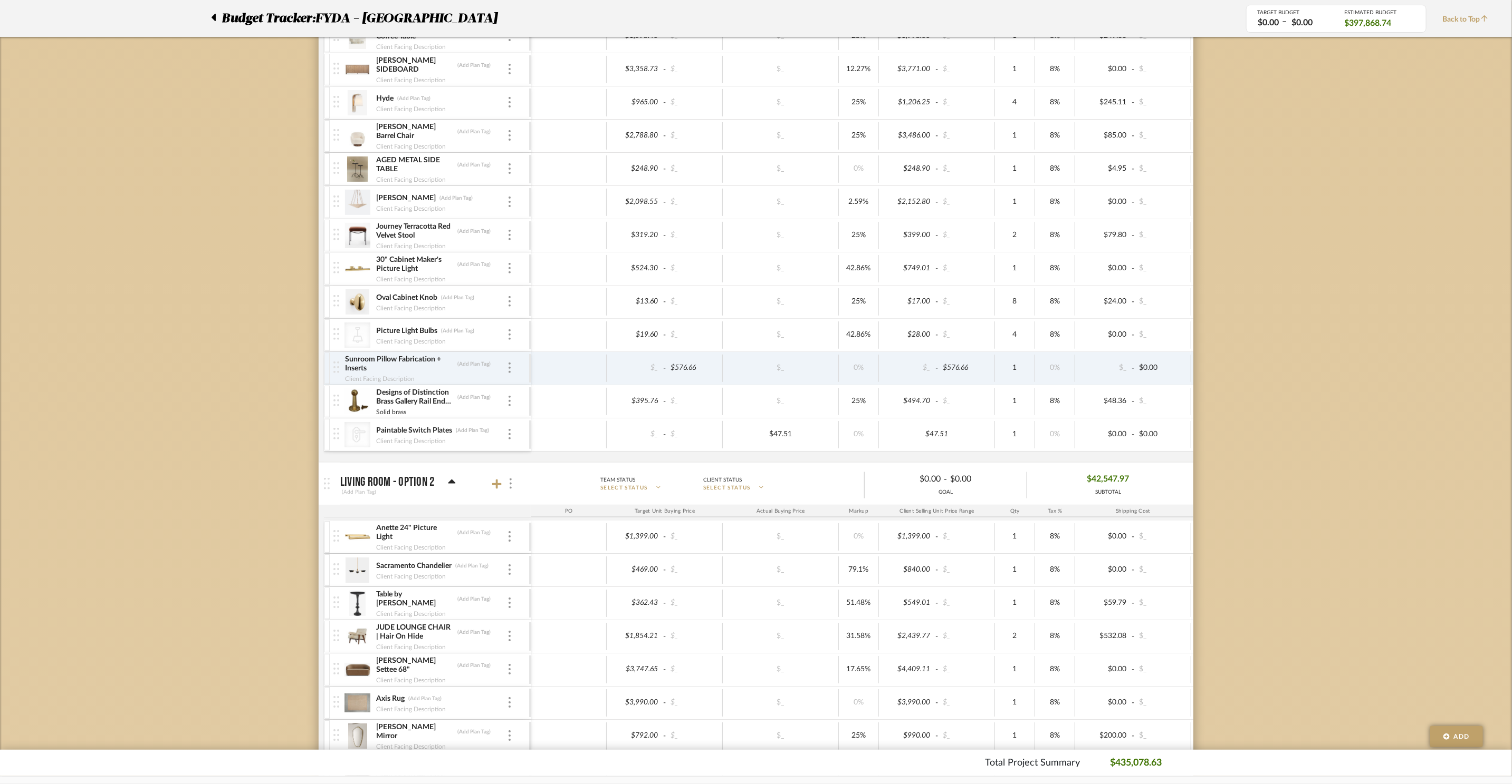
click at [362, 301] on img at bounding box center [357, 302] width 26 height 26
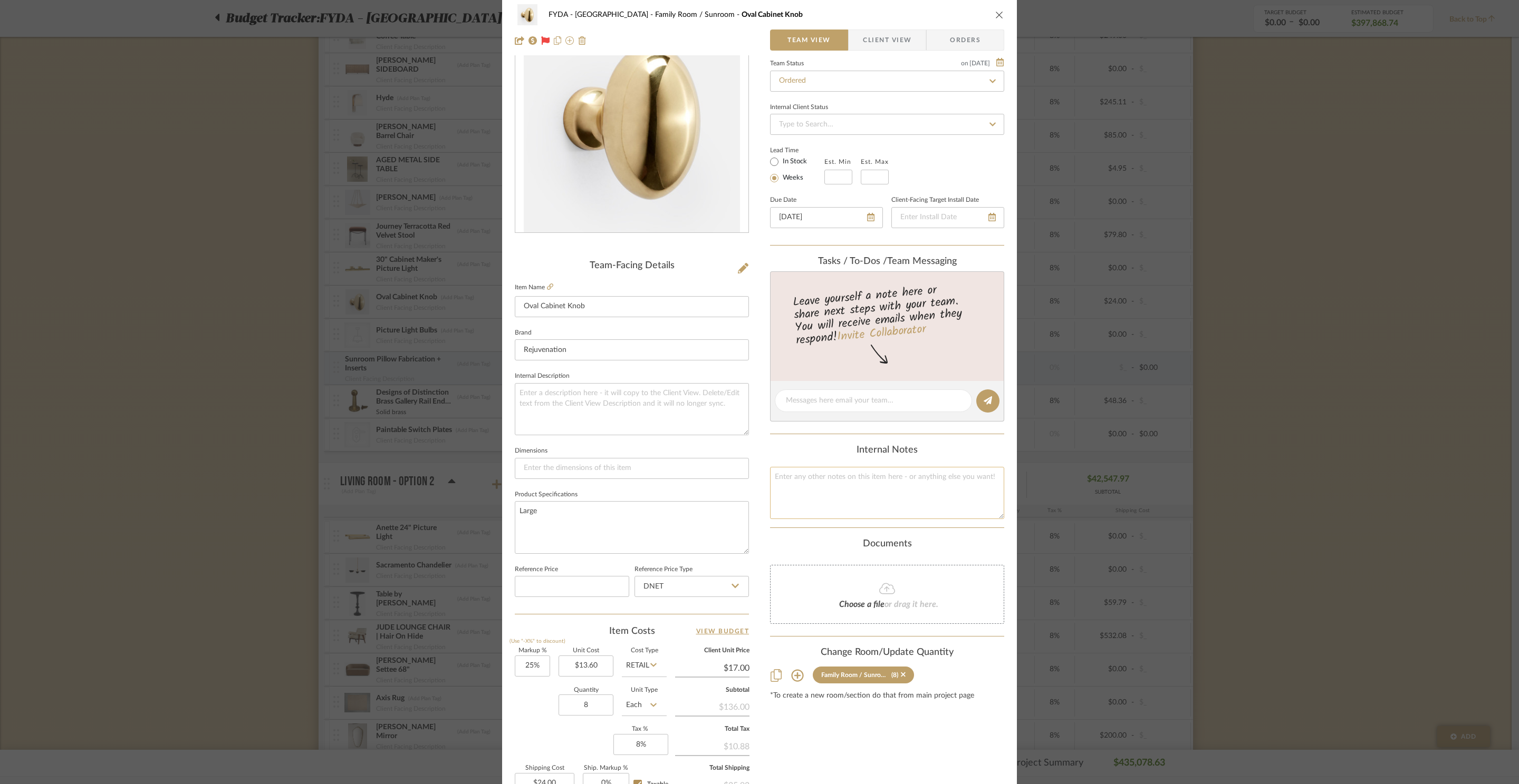
scroll to position [198, 0]
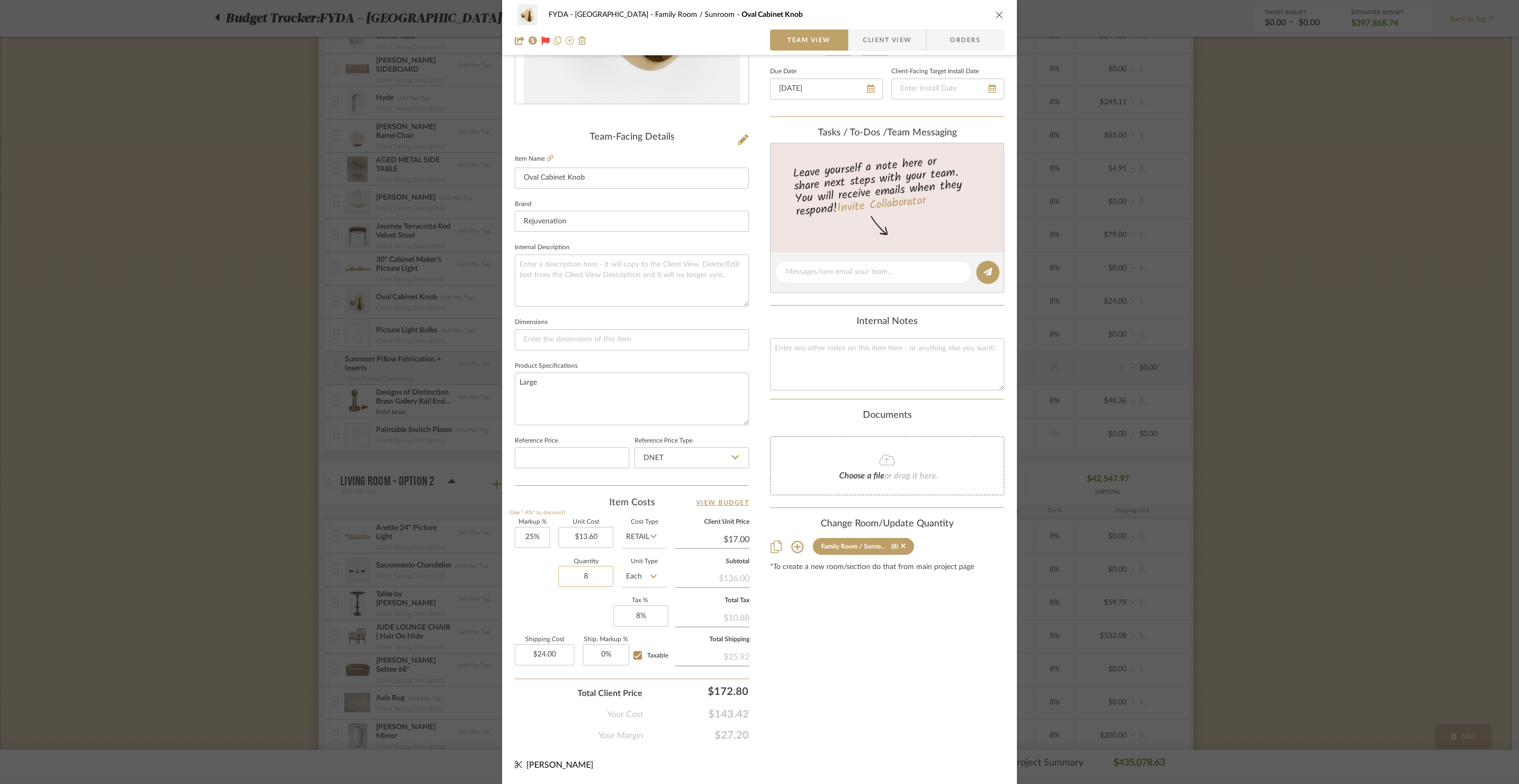
click at [586, 579] on input "8" at bounding box center [586, 576] width 55 height 21
type input "11"
click at [911, 670] on div "Content here copies to Client View - confirm visibility there. Show in Client D…" at bounding box center [887, 309] width 234 height 867
click at [586, 575] on input "11" at bounding box center [586, 576] width 55 height 21
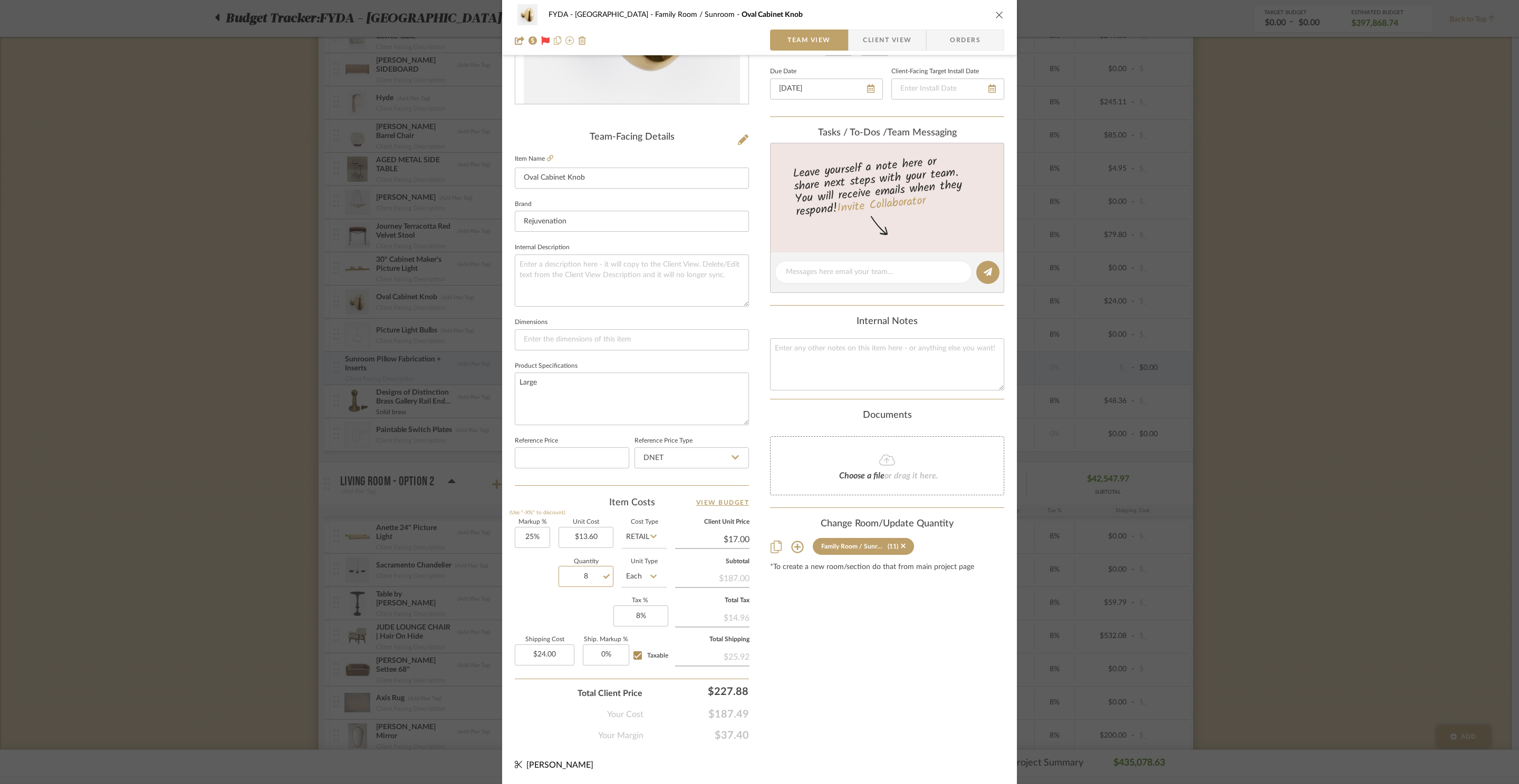
type input "8"
click at [887, 653] on div "Content here copies to Client View - confirm visibility there. Show in Client D…" at bounding box center [887, 309] width 234 height 867
click at [887, 652] on div "Content here copies to Client View - confirm visibility there. Show in Client D…" at bounding box center [887, 309] width 234 height 867
click at [935, 627] on div "Content here copies to Client View - confirm visibility there. Show in Client D…" at bounding box center [887, 309] width 234 height 867
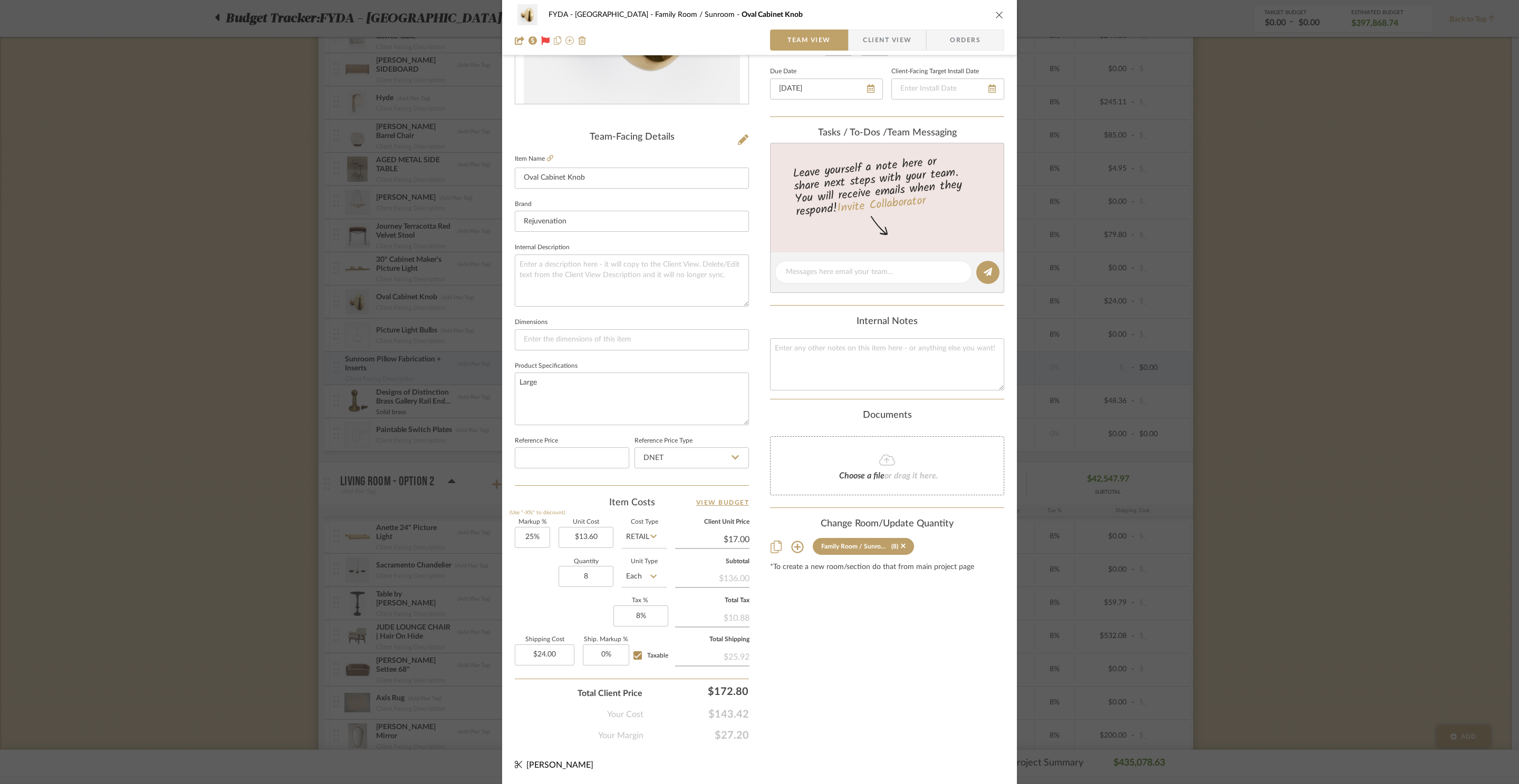
drag, startPoint x: 1252, startPoint y: 187, endPoint x: 1220, endPoint y: 192, distance: 32.4
click at [1251, 187] on div "FYDA - 655 City Park Family Room / Sunroom Oval Cabinet Knob Team View Client V…" at bounding box center [760, 392] width 1519 height 784
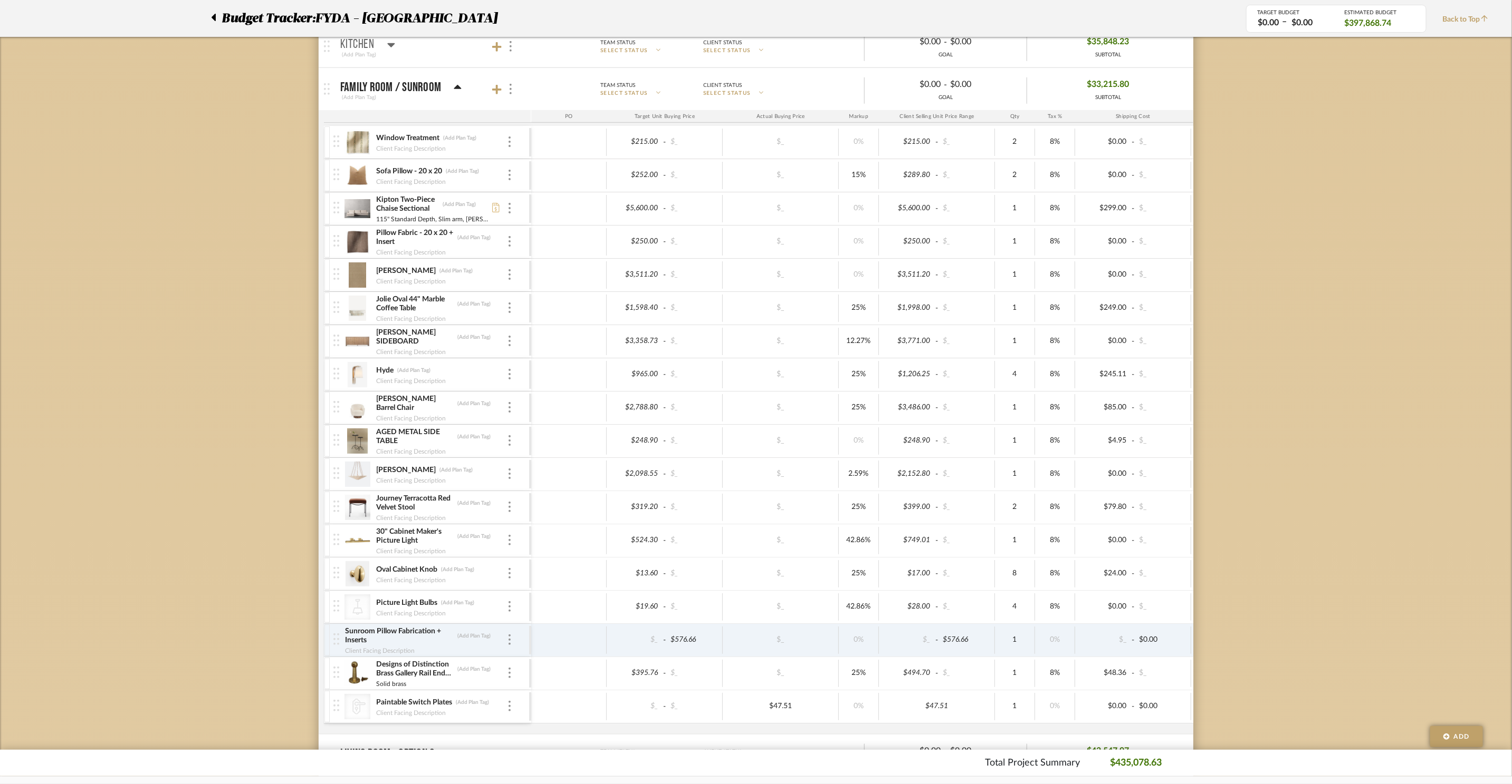
scroll to position [462, 0]
click at [354, 142] on img at bounding box center [357, 143] width 26 height 26
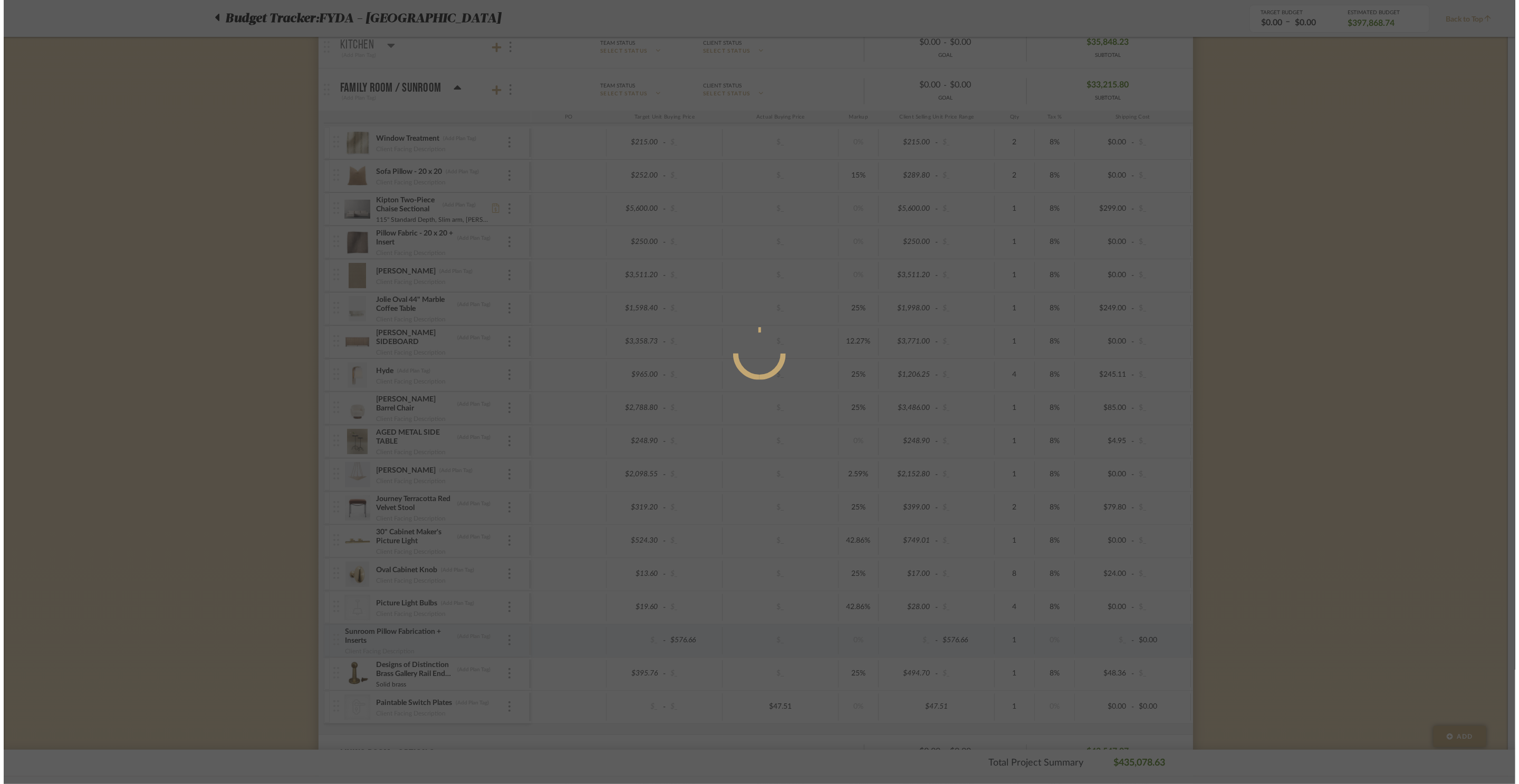
scroll to position [0, 0]
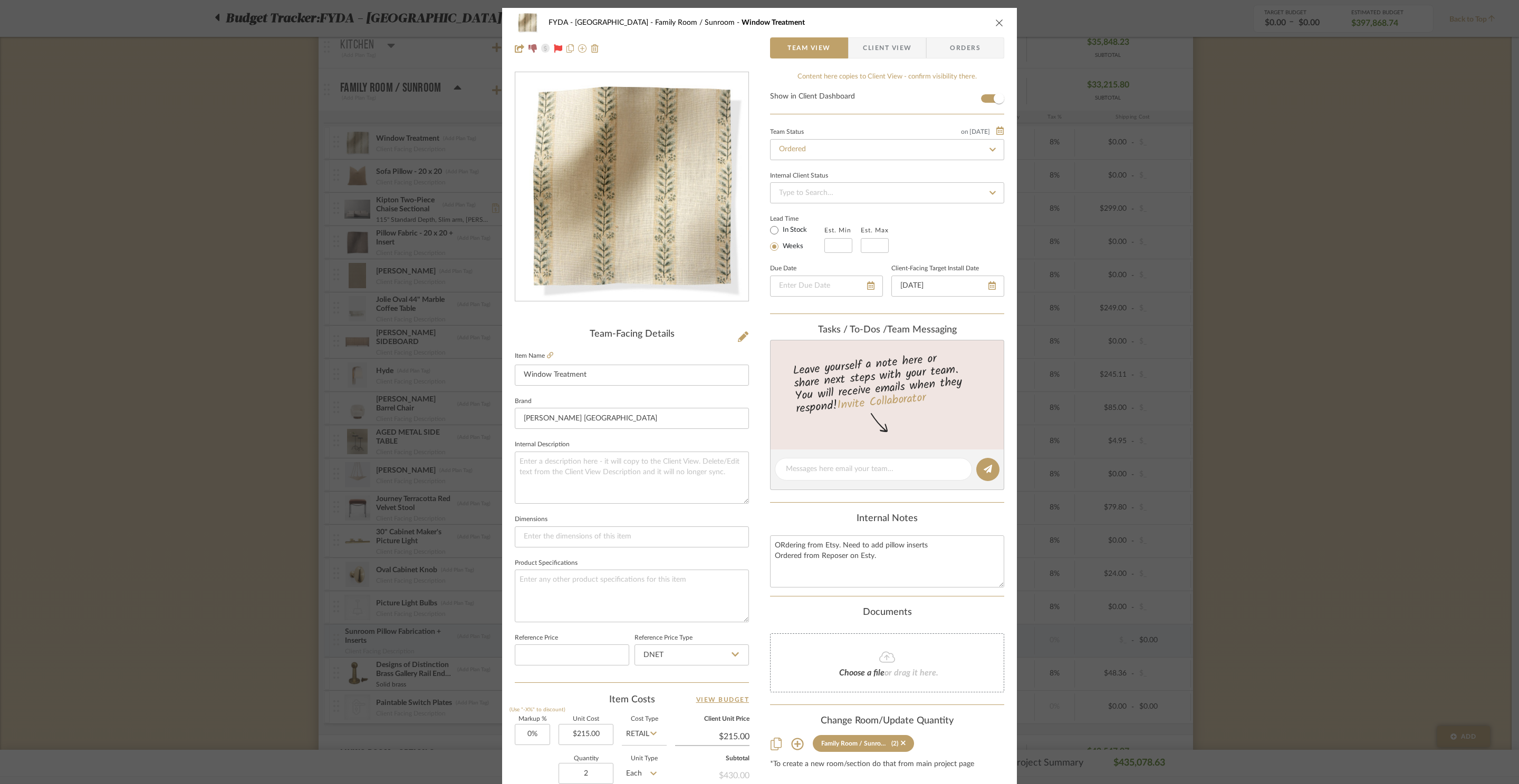
click at [901, 678] on span "or drag it here." at bounding box center [911, 673] width 54 height 9
click at [900, 51] on span "Client View" at bounding box center [886, 48] width 49 height 21
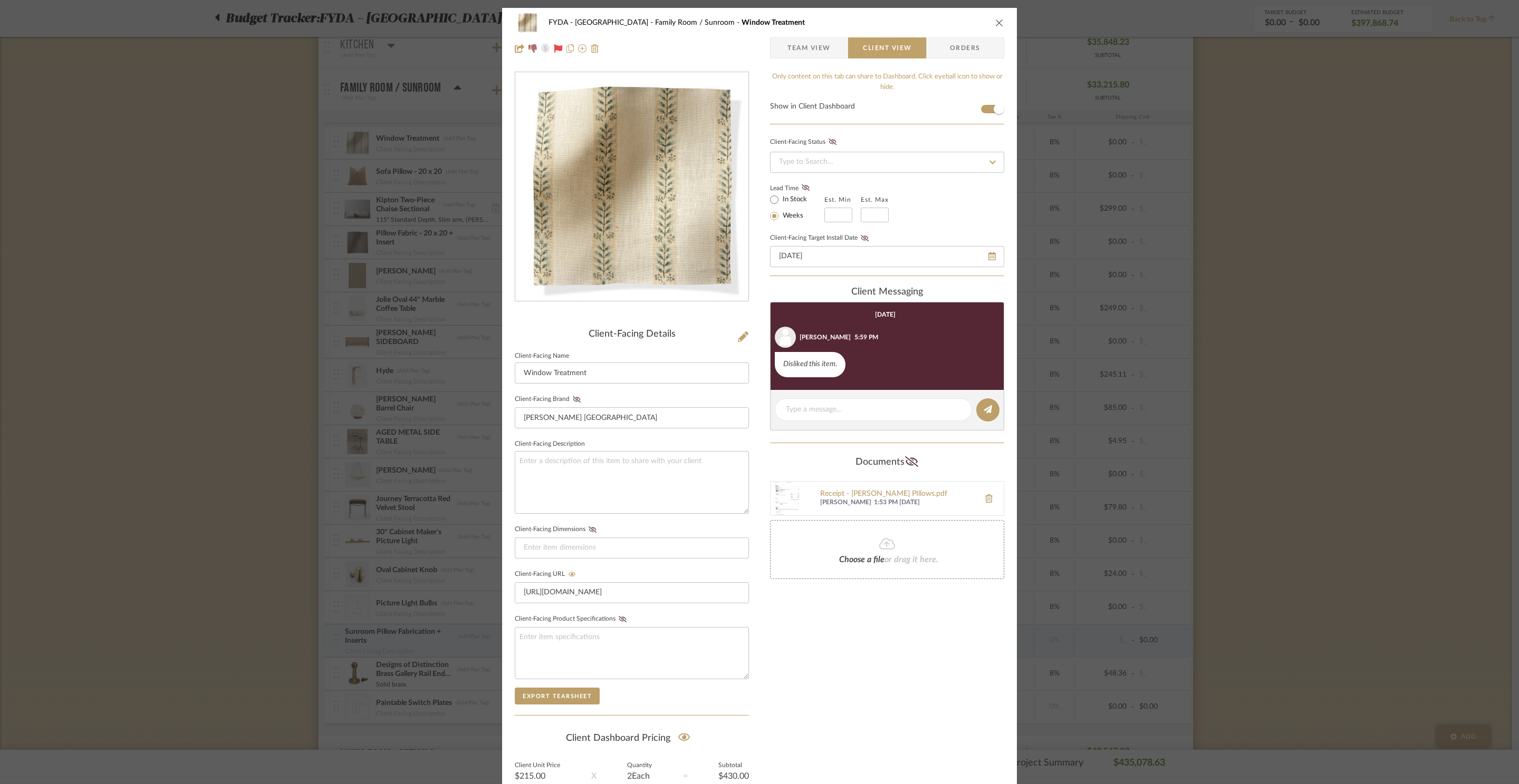
click at [787, 50] on span "Team View" at bounding box center [808, 48] width 43 height 21
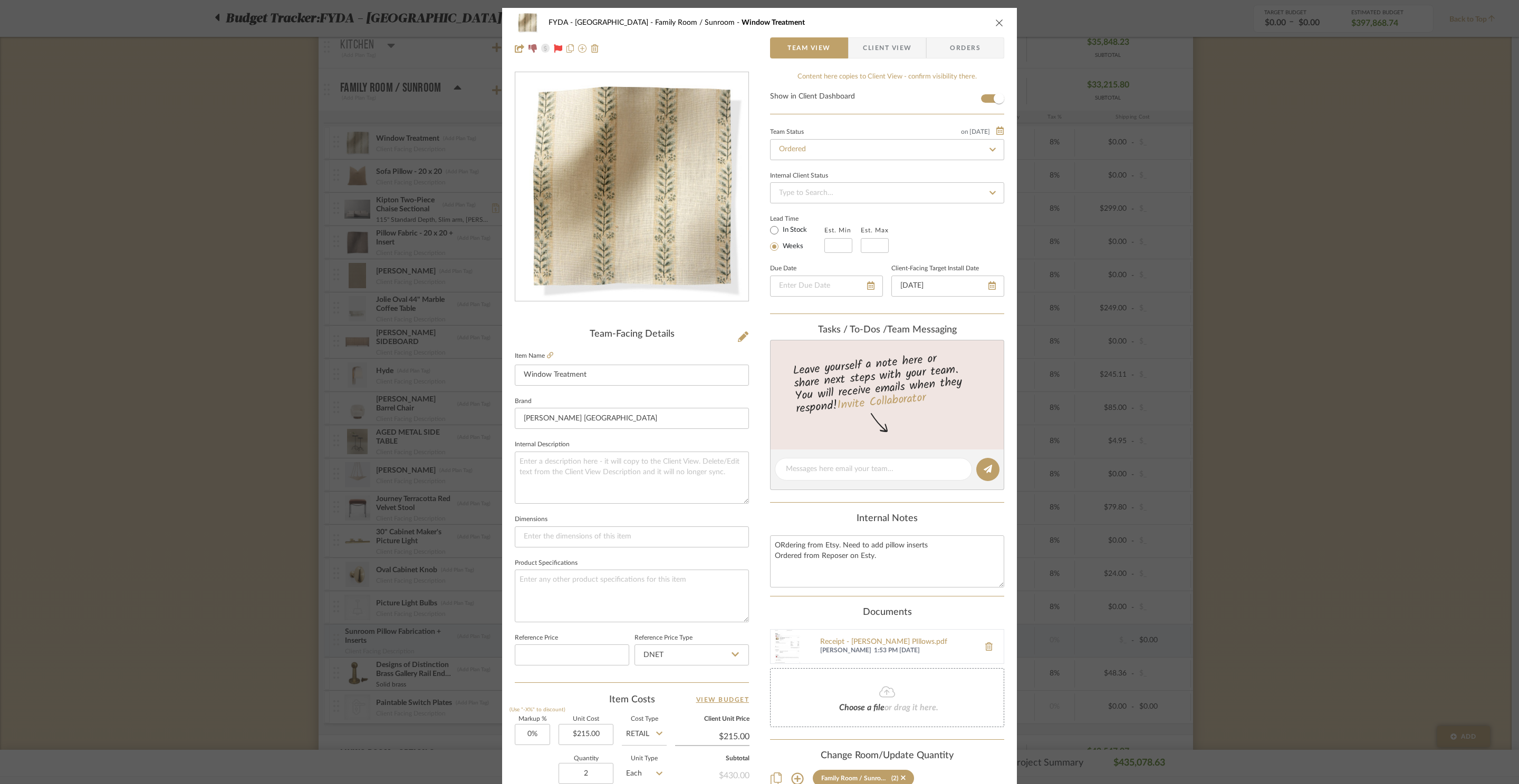
click at [996, 23] on icon "close" at bounding box center [1000, 23] width 9 height 9
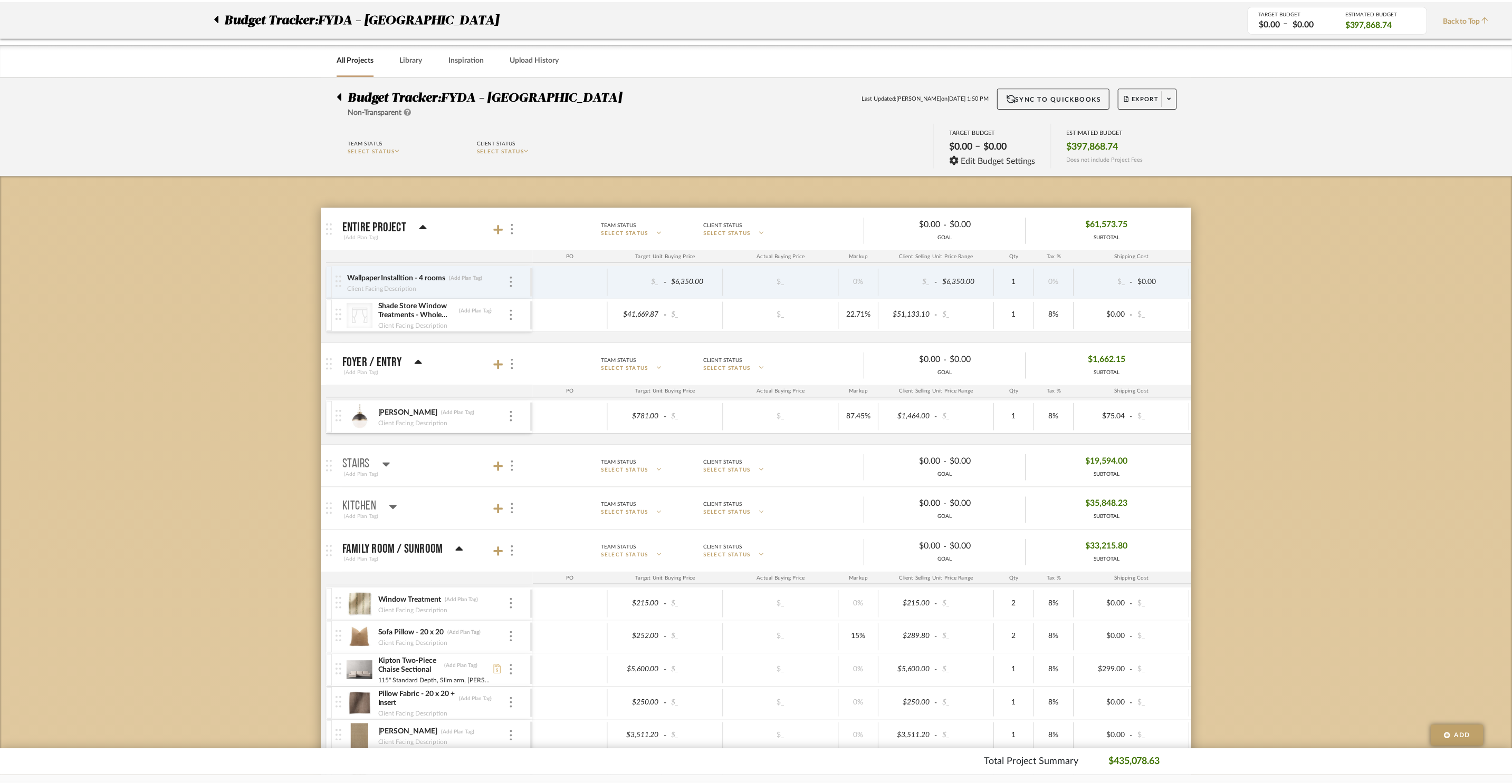
scroll to position [462, 0]
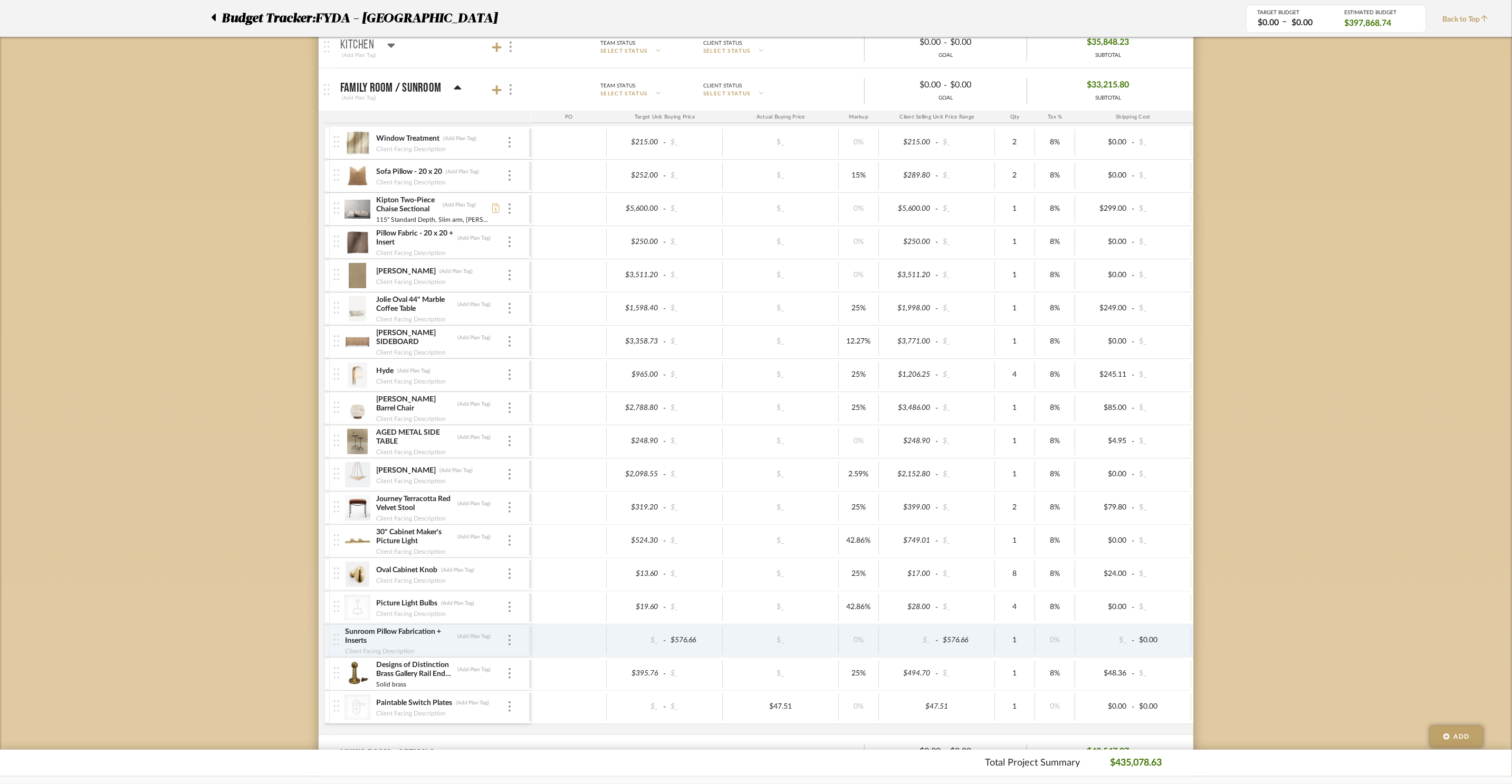
click at [365, 172] on img at bounding box center [357, 176] width 26 height 26
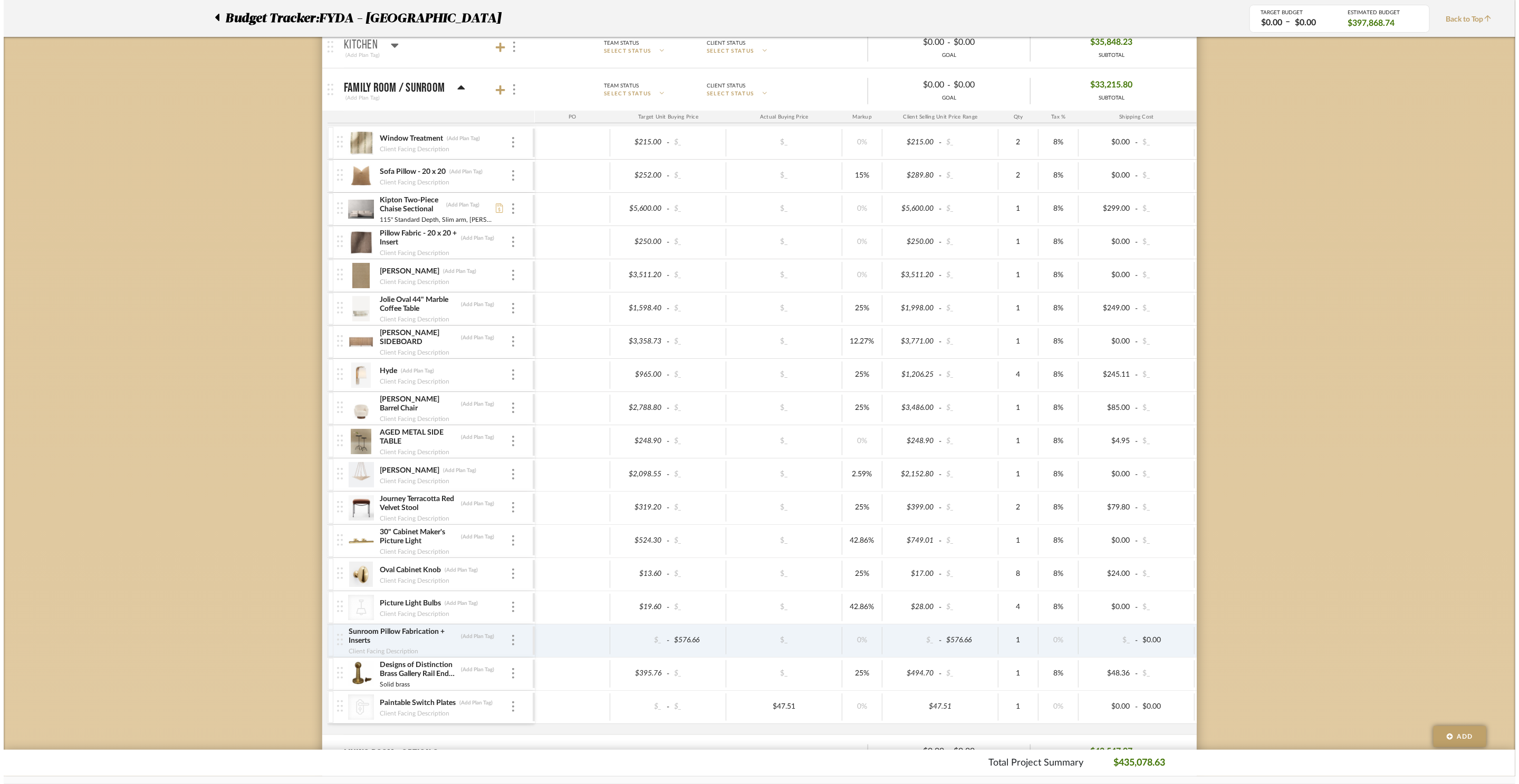
scroll to position [0, 0]
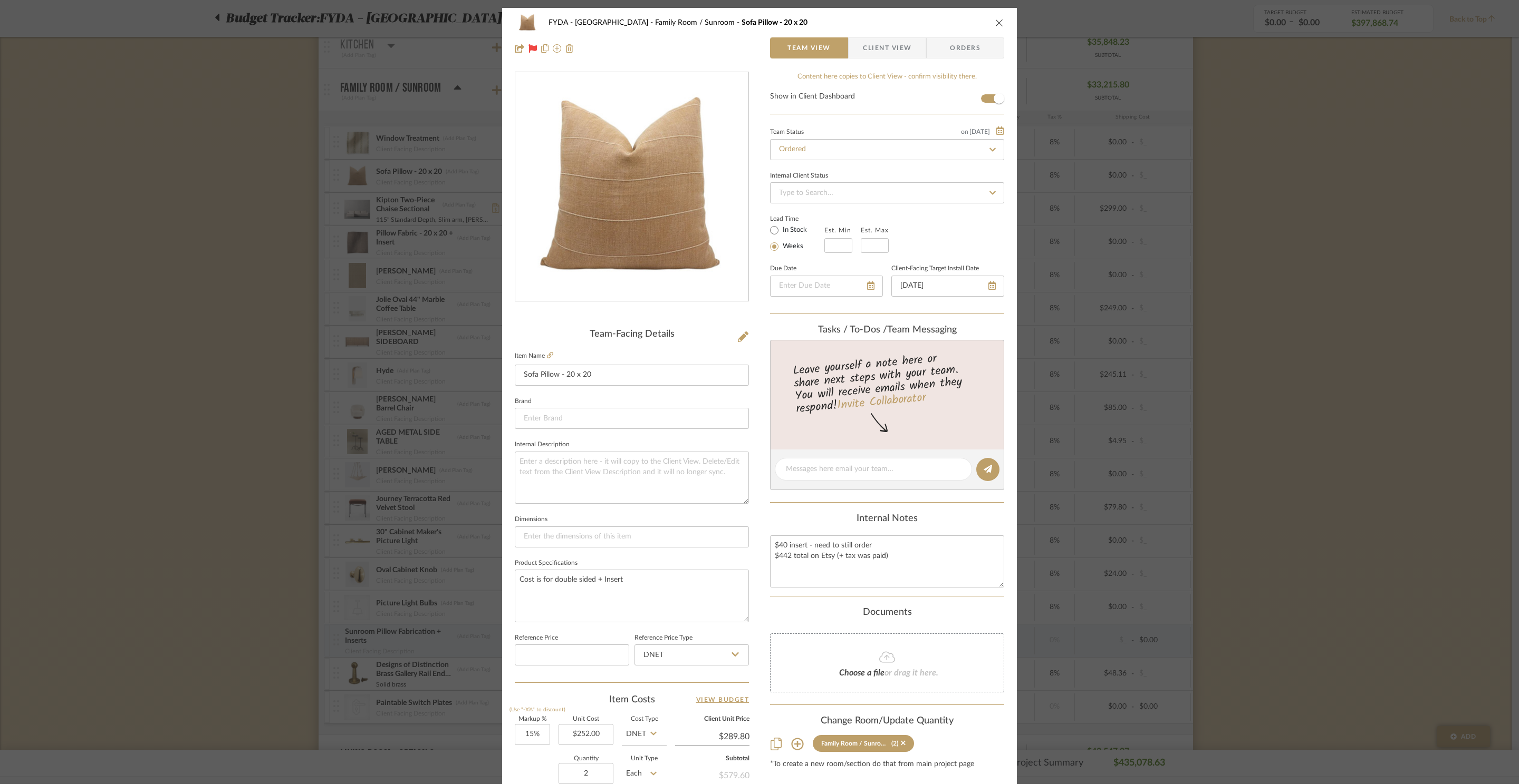
click at [896, 660] on fa-icon at bounding box center [887, 657] width 96 height 13
click at [998, 22] on icon "close" at bounding box center [1000, 23] width 9 height 9
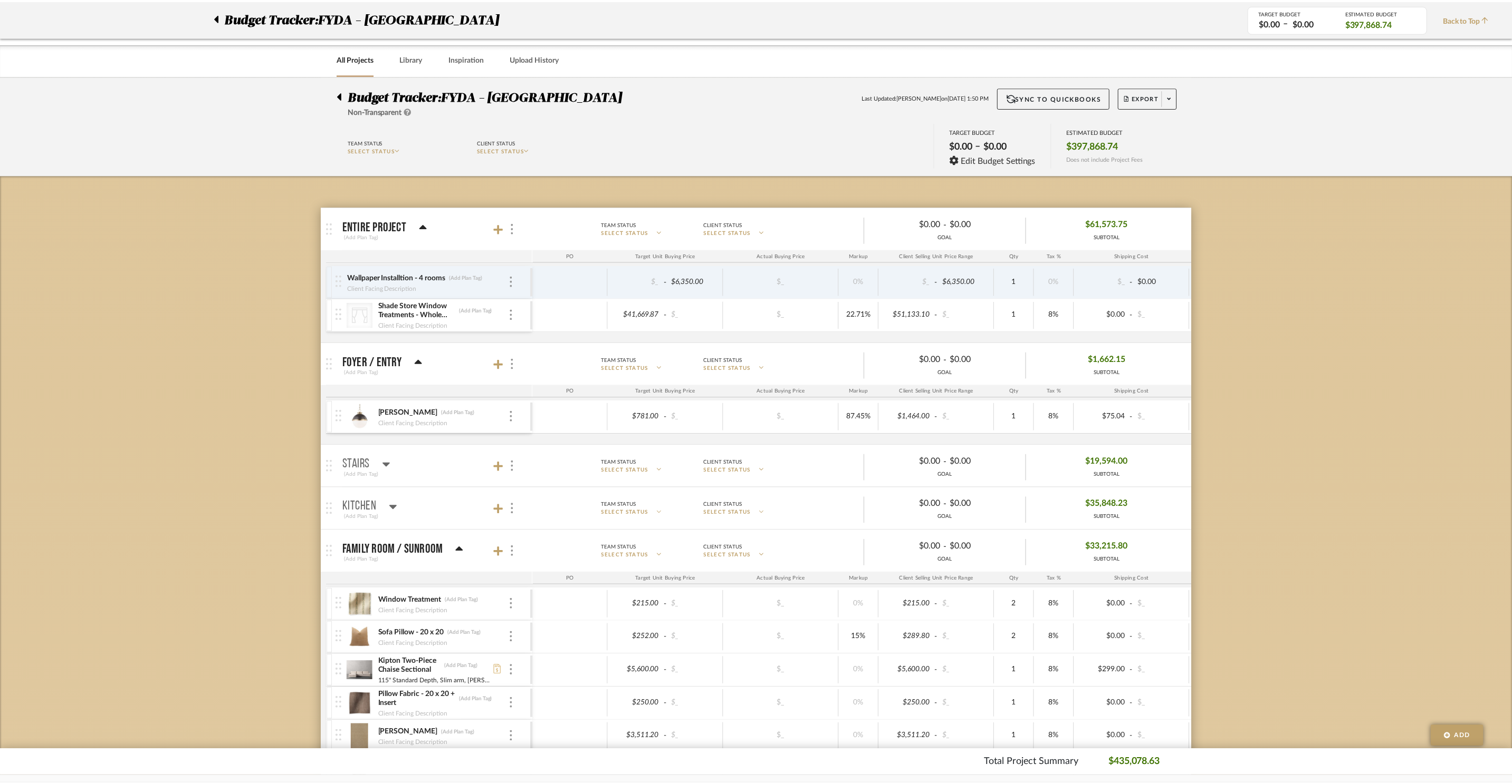
scroll to position [462, 0]
